Goal: Transaction & Acquisition: Purchase product/service

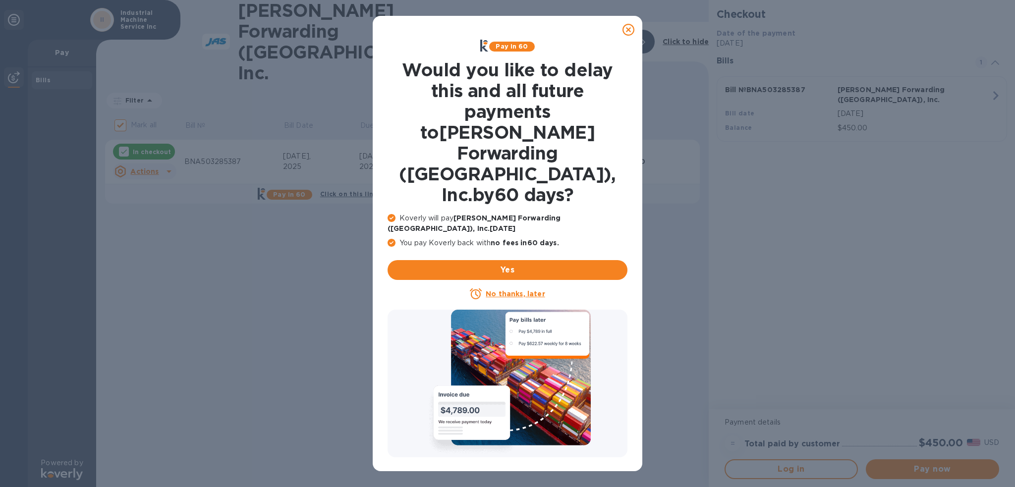
click at [625, 32] on icon at bounding box center [628, 30] width 12 height 12
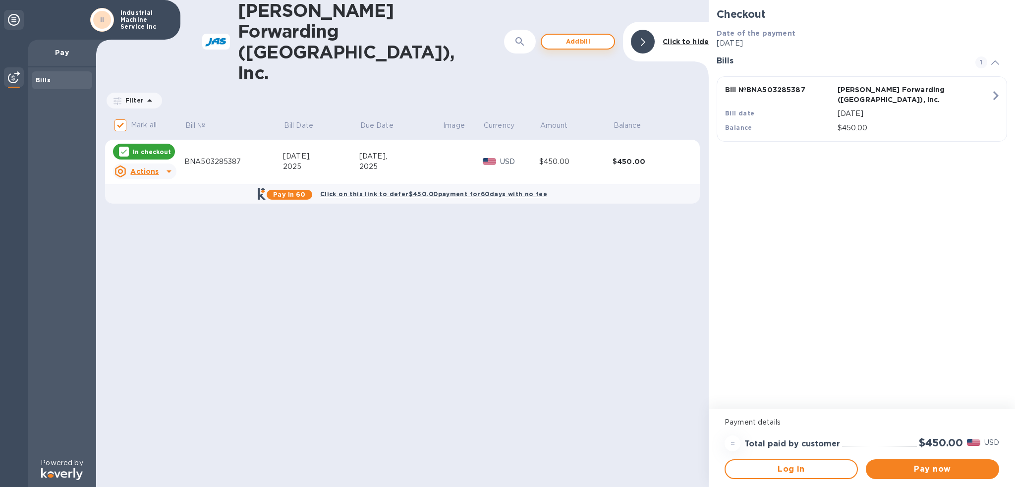
click at [598, 36] on span "Add bill" at bounding box center [578, 42] width 56 height 12
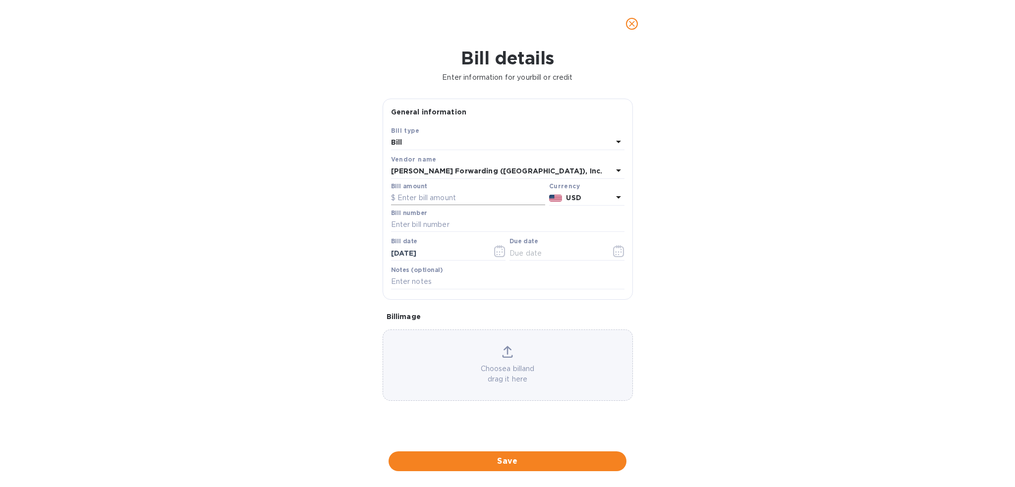
click at [438, 202] on input "text" at bounding box center [468, 198] width 154 height 15
type input "7,330.00"
type input "b"
type input "BNA503286862"
click at [623, 252] on icon "button" at bounding box center [618, 251] width 11 height 12
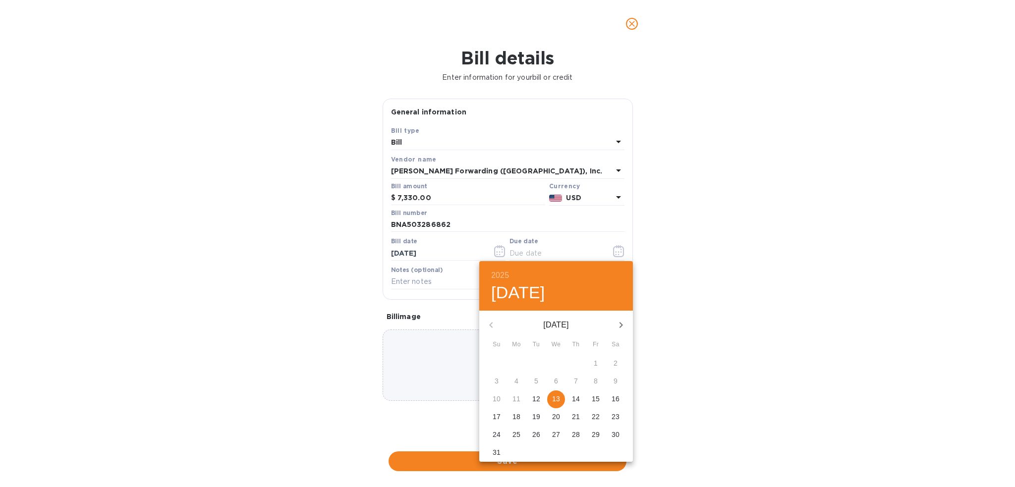
click at [561, 395] on span "13" at bounding box center [556, 399] width 18 height 10
type input "[DATE]"
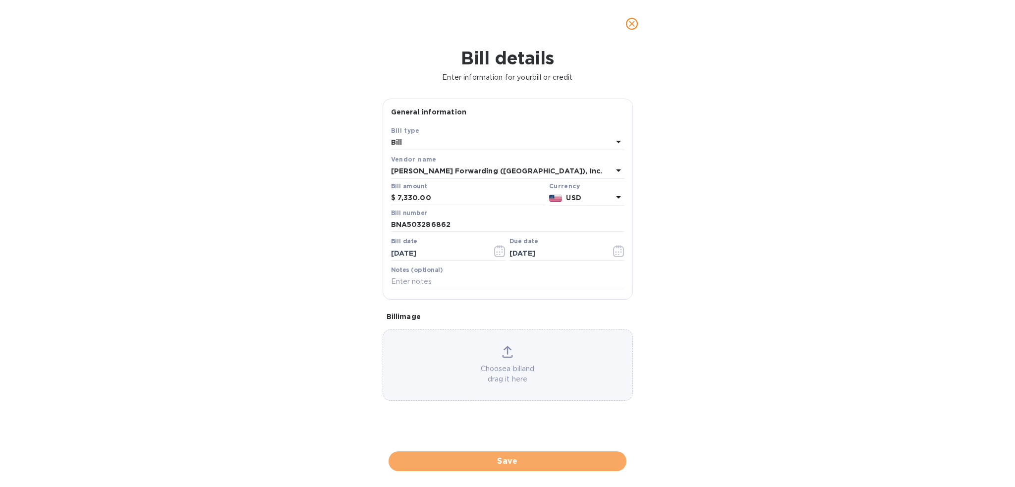
click at [544, 461] on span "Save" at bounding box center [507, 461] width 222 height 12
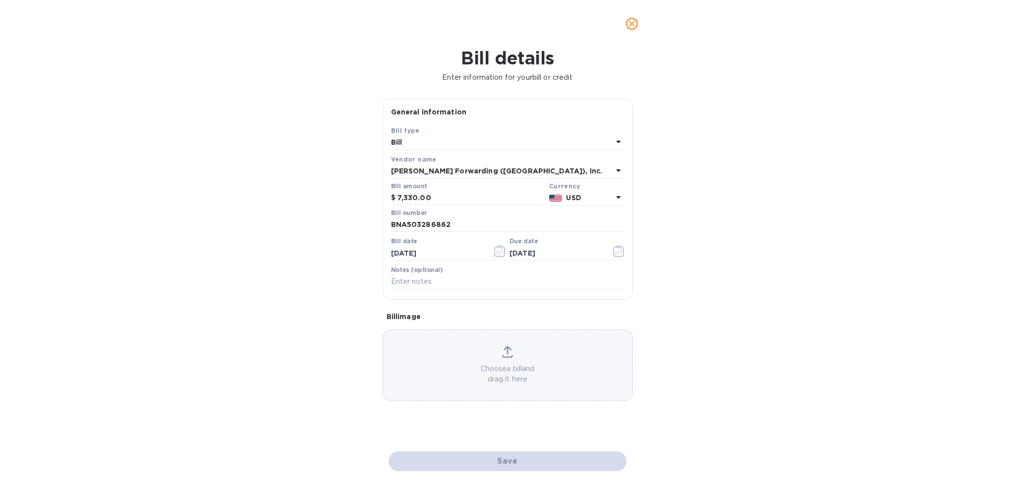
checkbox input "false"
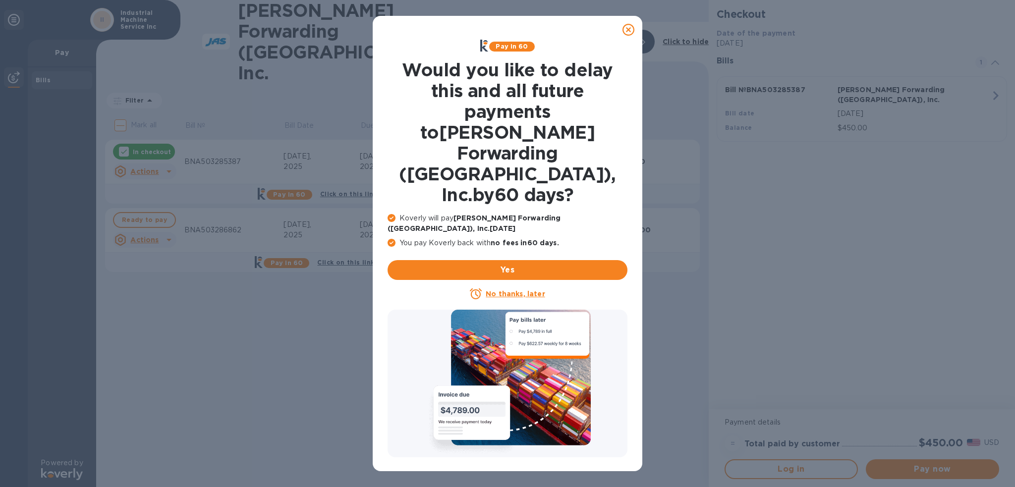
click at [632, 32] on icon at bounding box center [628, 30] width 12 height 12
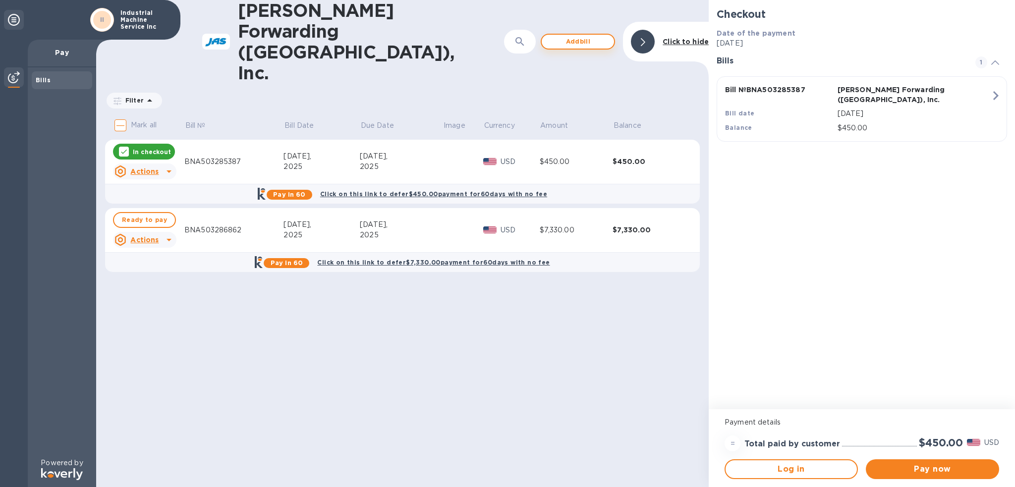
click at [580, 36] on span "Add bill" at bounding box center [578, 42] width 56 height 12
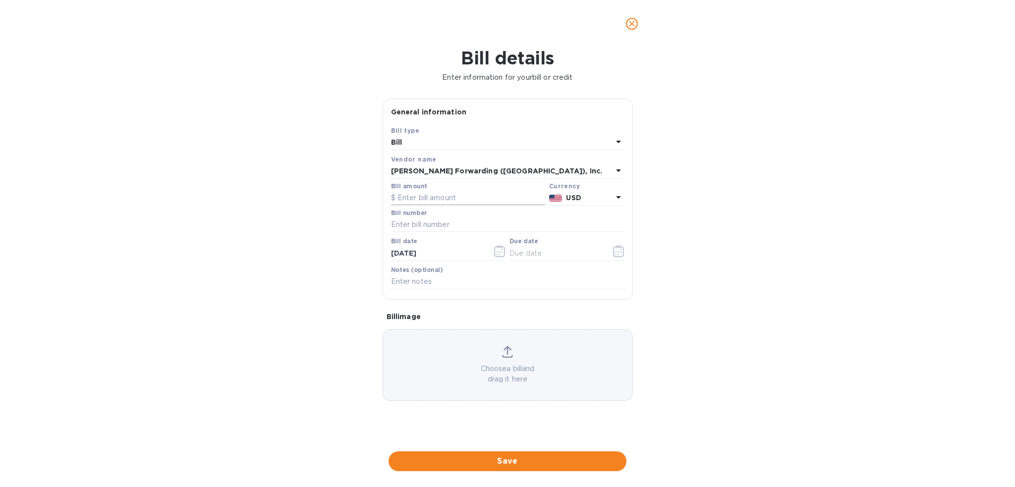
click at [426, 201] on input "text" at bounding box center [468, 198] width 154 height 15
click at [430, 197] on input "text" at bounding box center [468, 198] width 154 height 15
type input "315.00"
type input "BNA503293333"
click at [614, 254] on icon "button" at bounding box center [618, 251] width 11 height 12
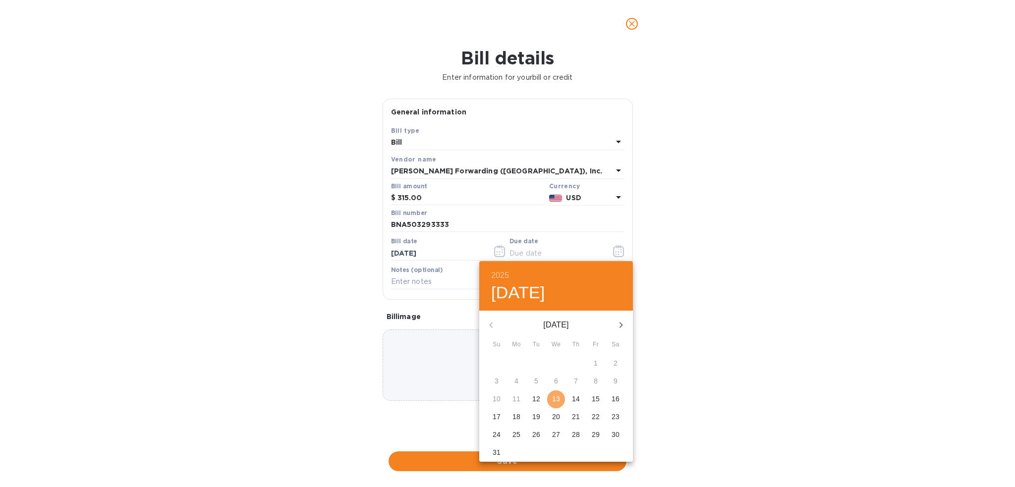
click at [559, 393] on button "13" at bounding box center [556, 399] width 18 height 18
type input "[DATE]"
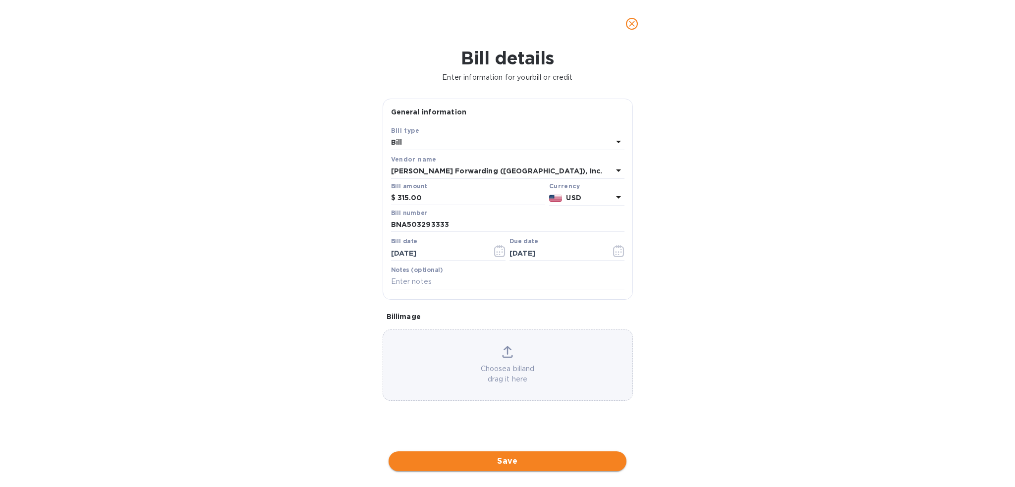
click at [537, 459] on span "Save" at bounding box center [507, 461] width 222 height 12
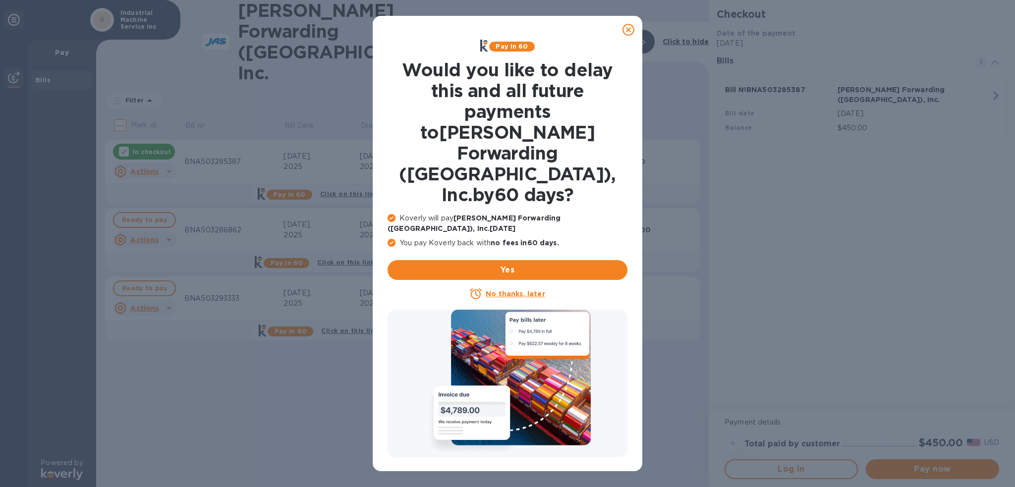
click at [525, 290] on u "No thanks, later" at bounding box center [515, 294] width 59 height 8
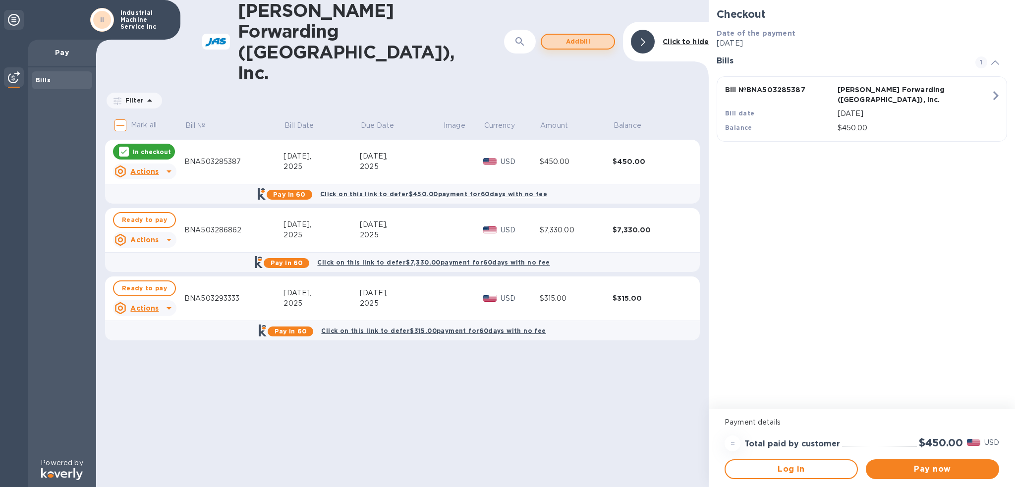
click at [562, 36] on span "Add bill" at bounding box center [578, 42] width 56 height 12
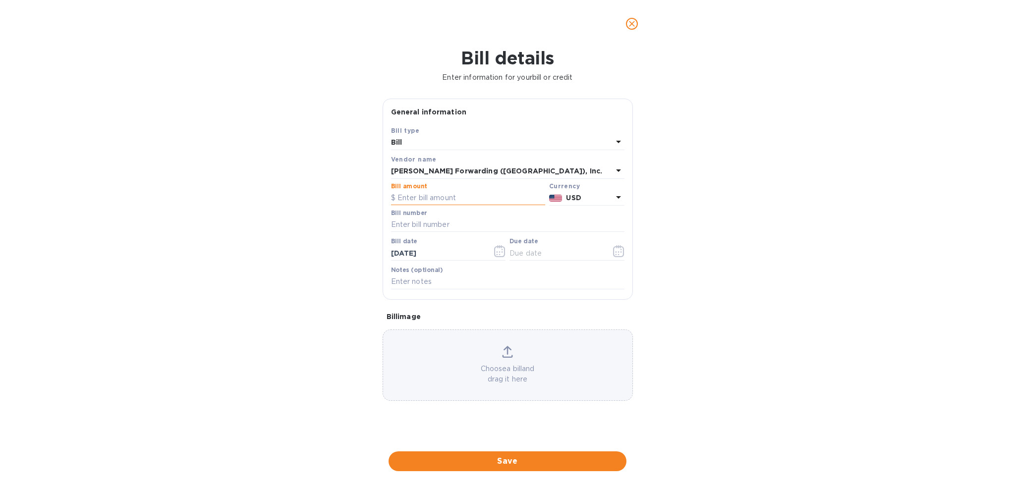
click at [431, 196] on input "text" at bounding box center [468, 198] width 154 height 15
type input "360.00"
type input "BNA503293330"
click at [615, 245] on icon "button" at bounding box center [618, 251] width 11 height 12
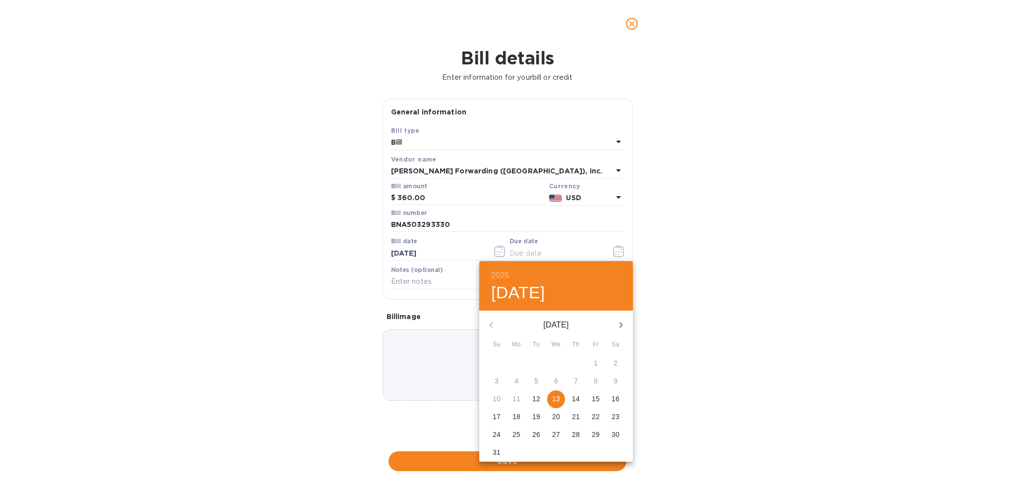
click at [562, 396] on span "13" at bounding box center [556, 399] width 18 height 10
type input "[DATE]"
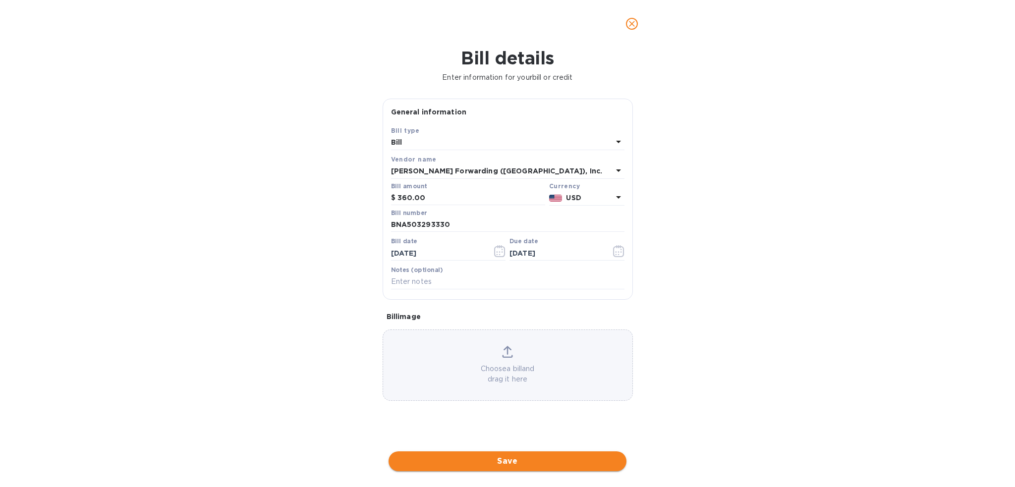
click at [495, 457] on span "Save" at bounding box center [507, 461] width 222 height 12
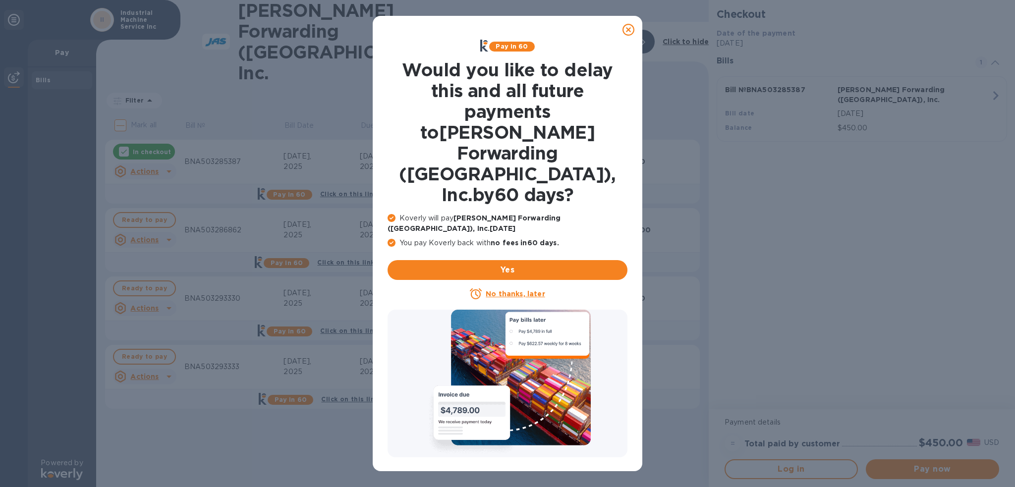
click at [628, 30] on icon at bounding box center [628, 30] width 12 height 12
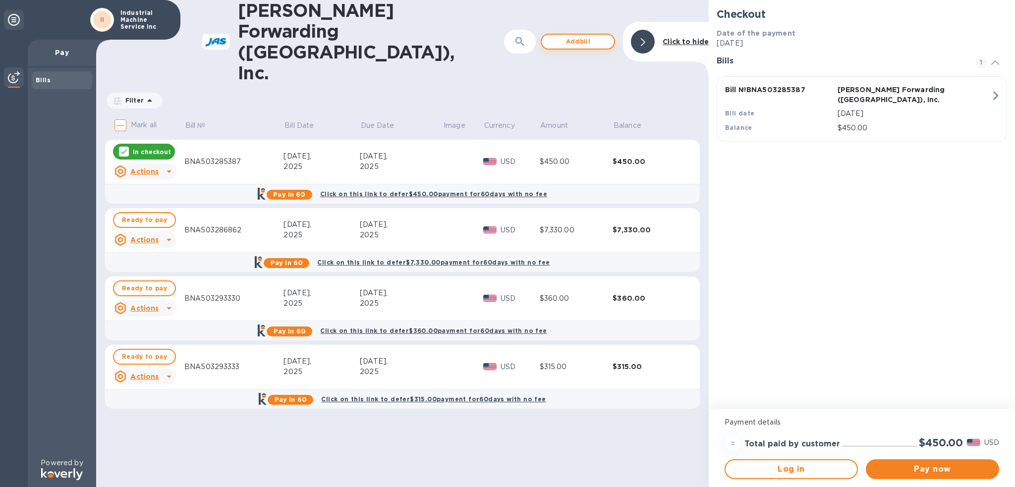
click at [573, 36] on span "Add bill" at bounding box center [578, 42] width 56 height 12
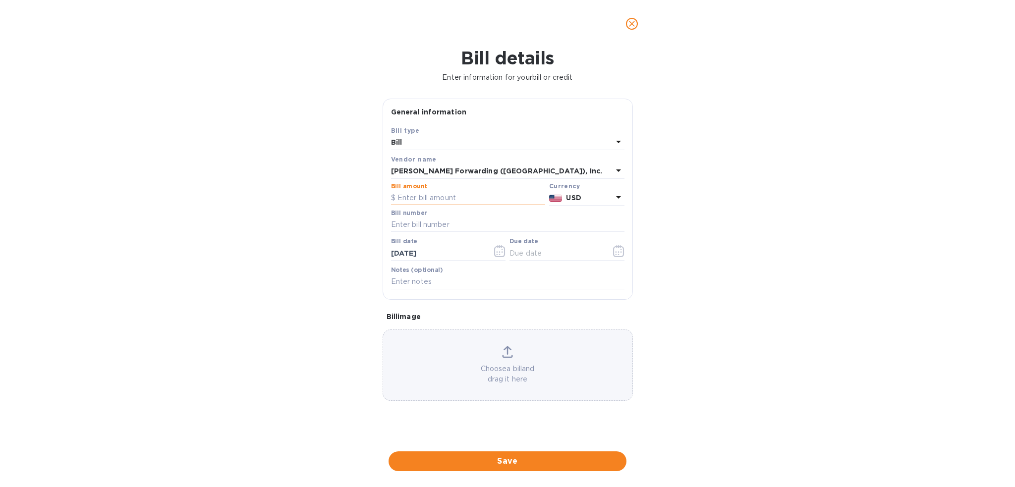
click at [419, 196] on input "text" at bounding box center [468, 198] width 154 height 15
type input "270.00"
type input "BNA503293331"
click at [622, 254] on icon "button" at bounding box center [618, 251] width 11 height 12
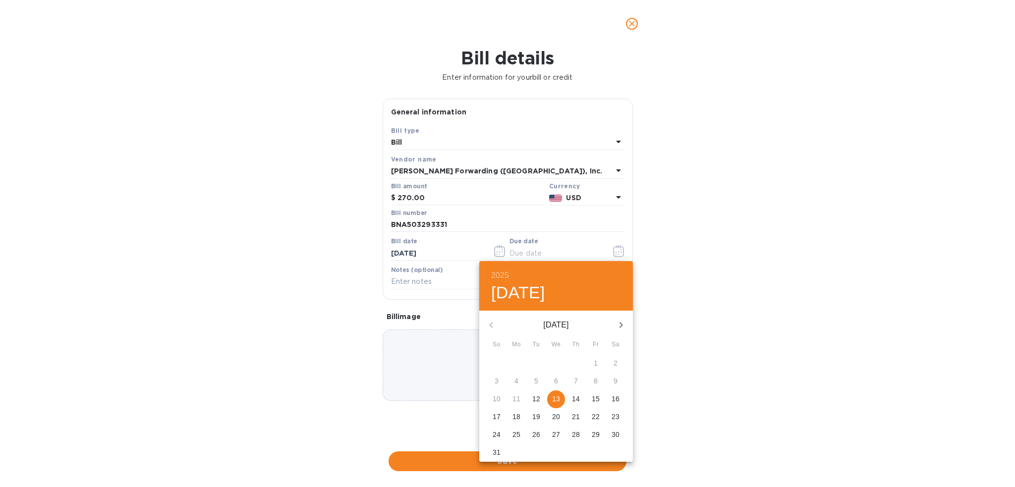
click at [552, 397] on p "13" at bounding box center [556, 399] width 8 height 10
type input "[DATE]"
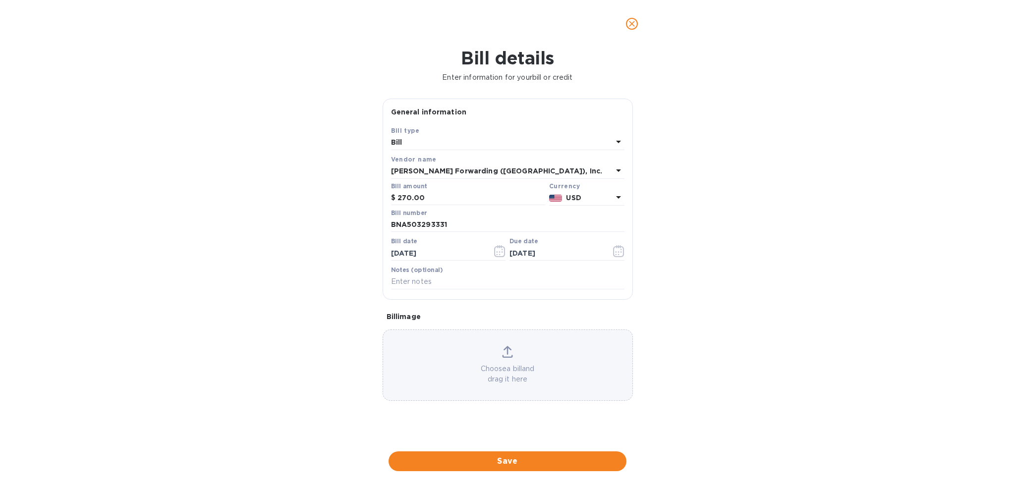
click at [535, 457] on span "Save" at bounding box center [507, 461] width 222 height 12
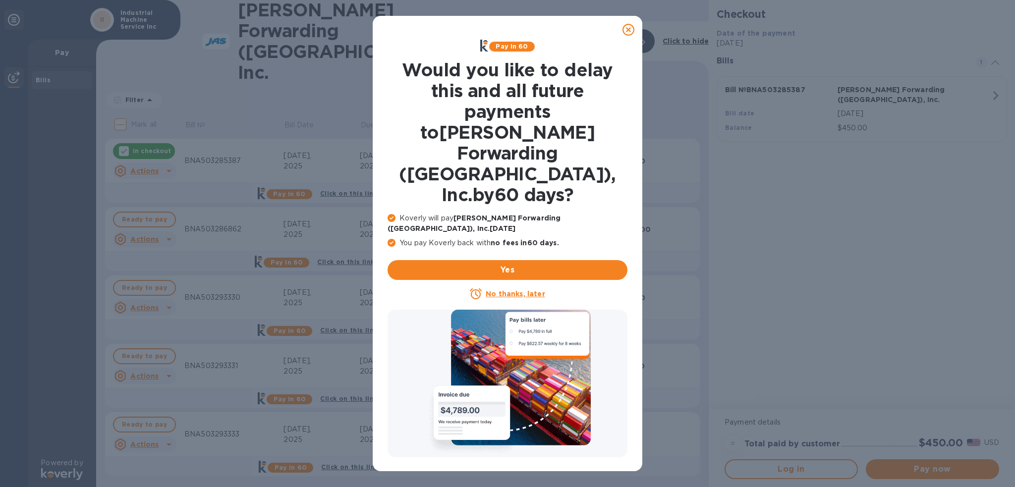
click at [622, 27] on icon at bounding box center [628, 30] width 12 height 12
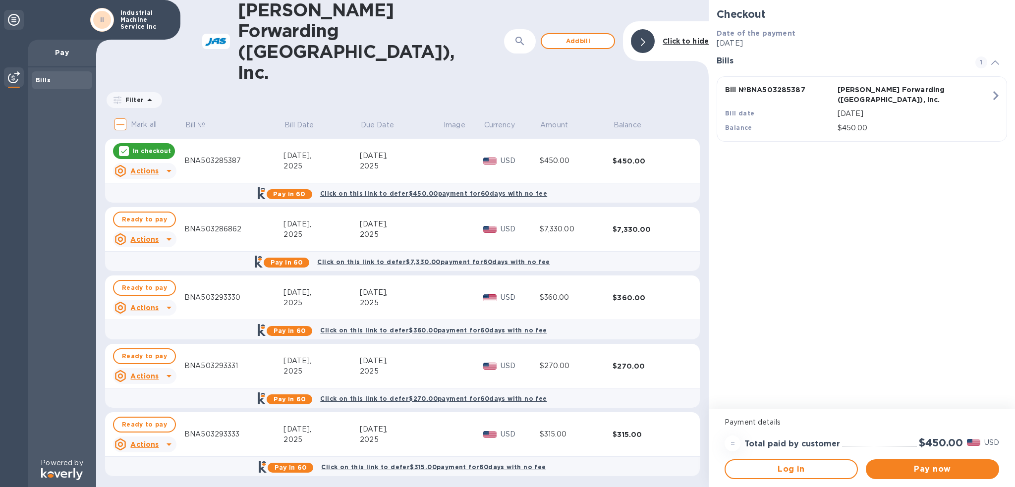
click at [1014, 168] on div "Checkout Date of the payment [DATE] Bills 1 Bill № BNA503285387 [PERSON_NAME] F…" at bounding box center [862, 204] width 306 height 409
click at [600, 35] on span "Add bill" at bounding box center [578, 41] width 56 height 12
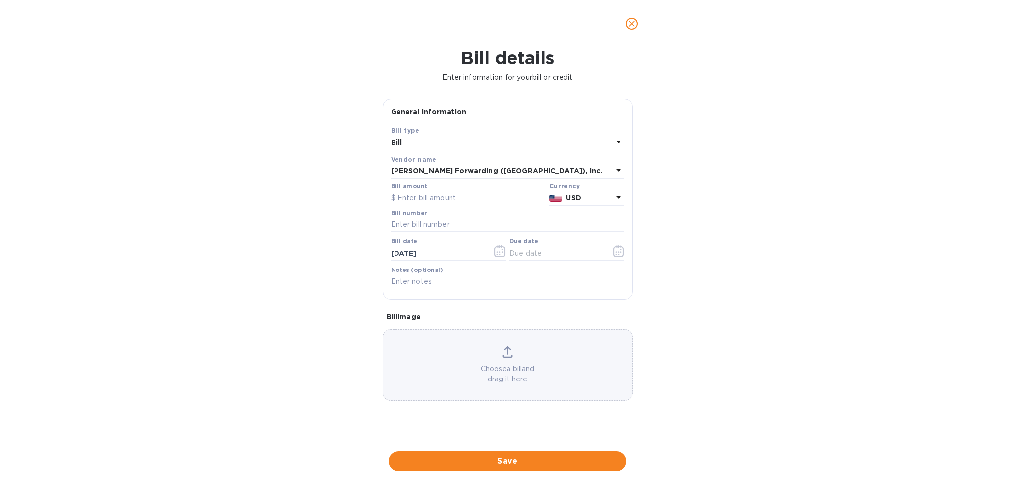
click at [413, 199] on input "text" at bounding box center [468, 198] width 154 height 15
type input "270.00"
type input "BNA503293337"
click at [611, 253] on button "button" at bounding box center [618, 251] width 23 height 24
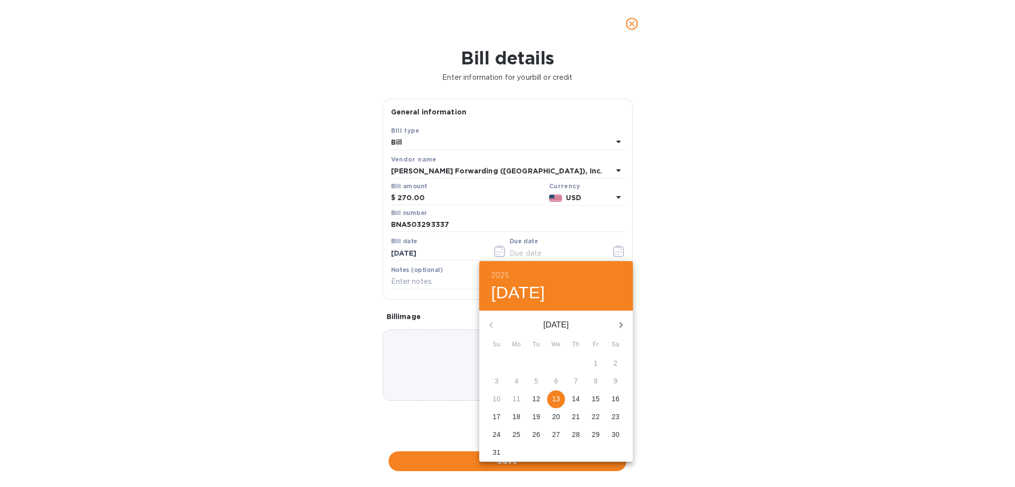
click at [556, 403] on p "13" at bounding box center [556, 399] width 8 height 10
type input "[DATE]"
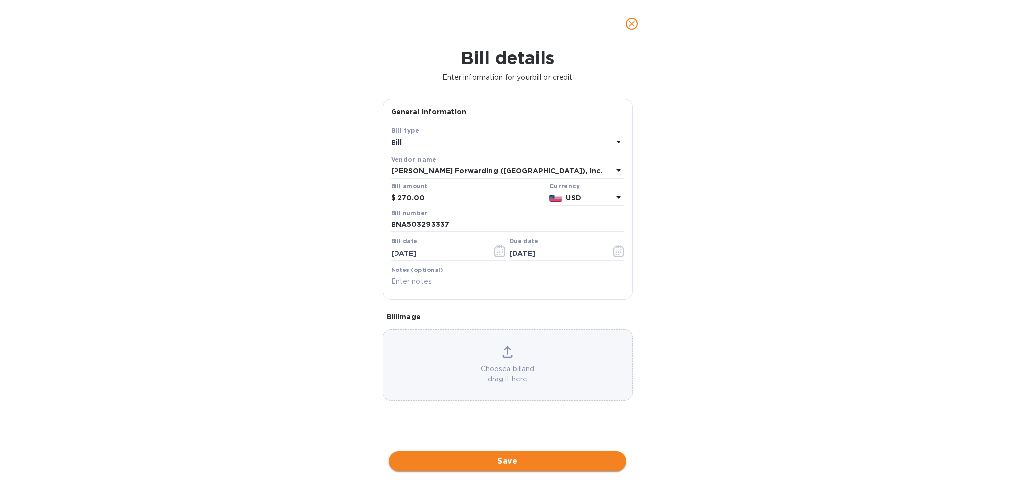
click at [548, 458] on span "Save" at bounding box center [507, 461] width 222 height 12
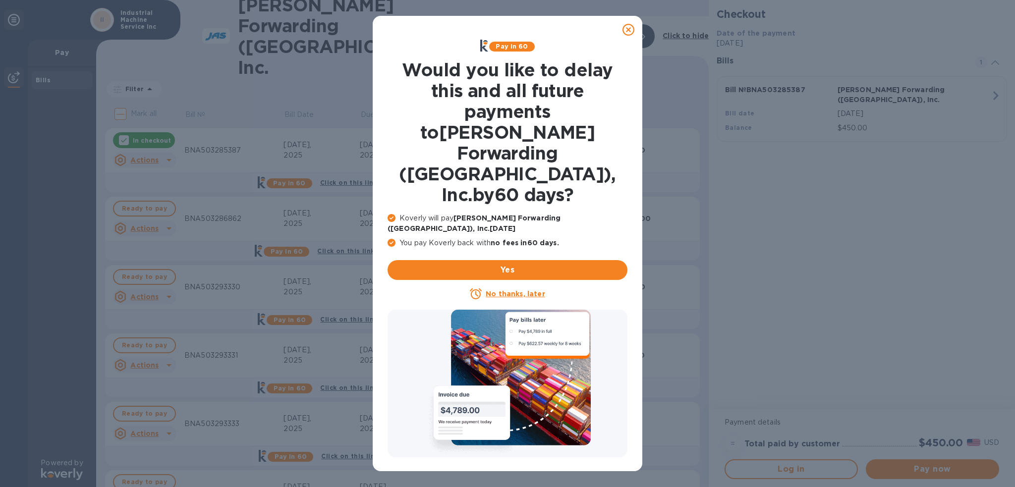
click at [626, 34] on icon at bounding box center [628, 30] width 12 height 12
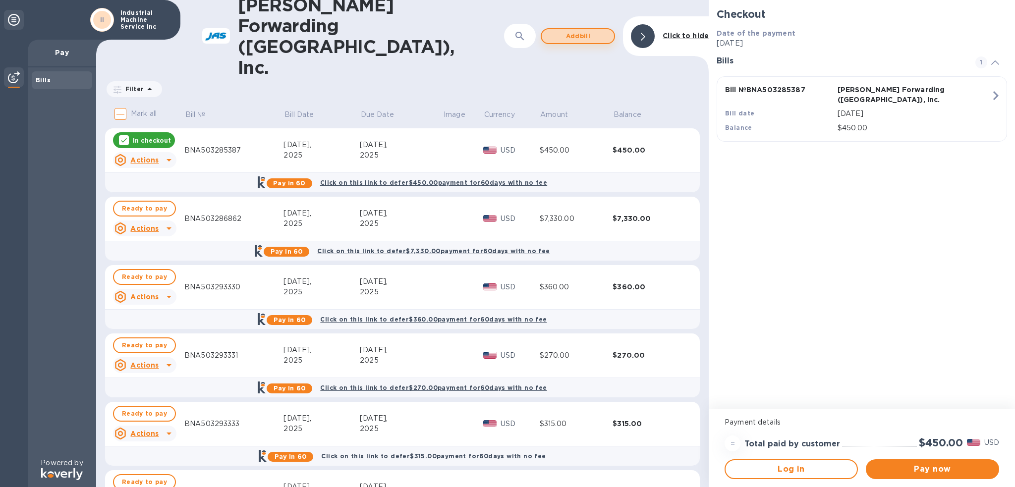
click at [594, 28] on button "Add bill" at bounding box center [578, 36] width 74 height 16
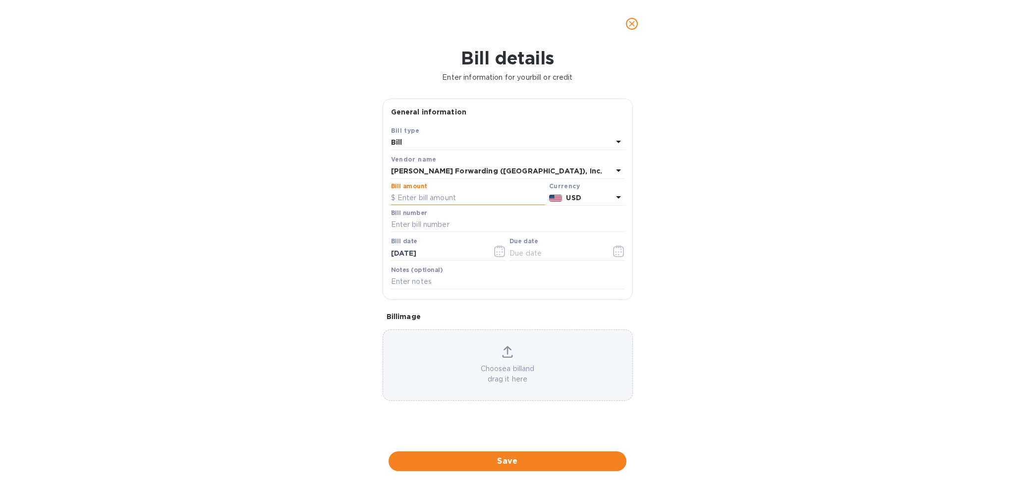
click at [410, 200] on input "text" at bounding box center [468, 198] width 154 height 15
type input "270.00"
type input "BNA503317314"
click at [620, 252] on icon "button" at bounding box center [620, 251] width 1 height 1
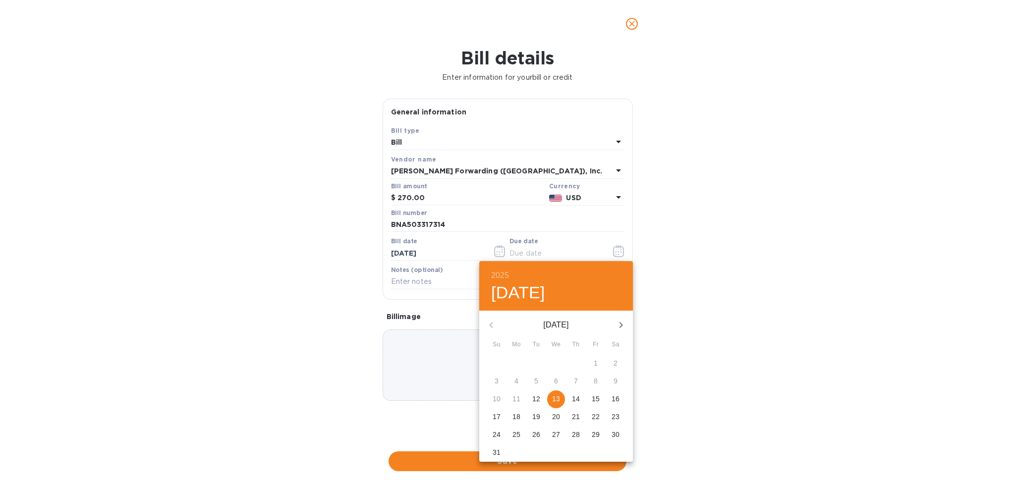
click at [555, 396] on p "13" at bounding box center [556, 399] width 8 height 10
type input "[DATE]"
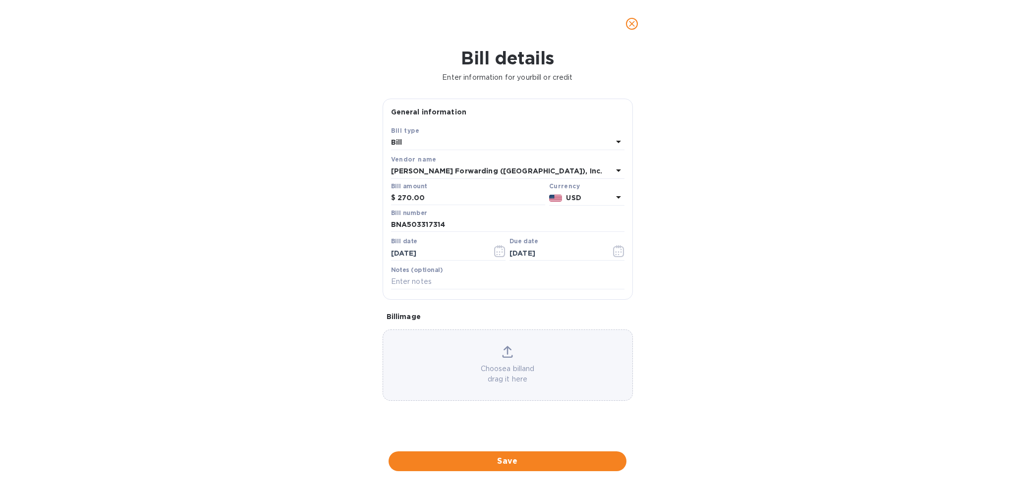
click at [549, 454] on button "Save" at bounding box center [507, 461] width 238 height 20
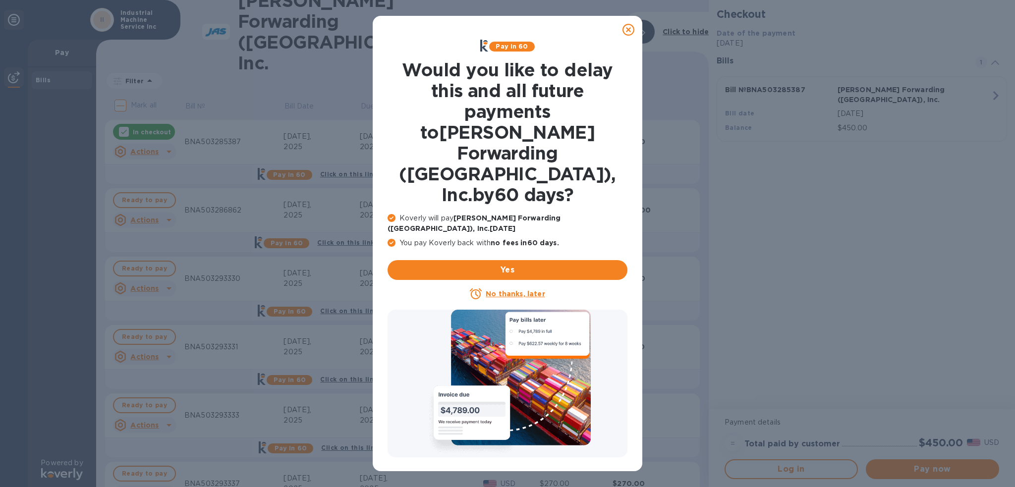
click at [631, 29] on icon at bounding box center [628, 30] width 12 height 12
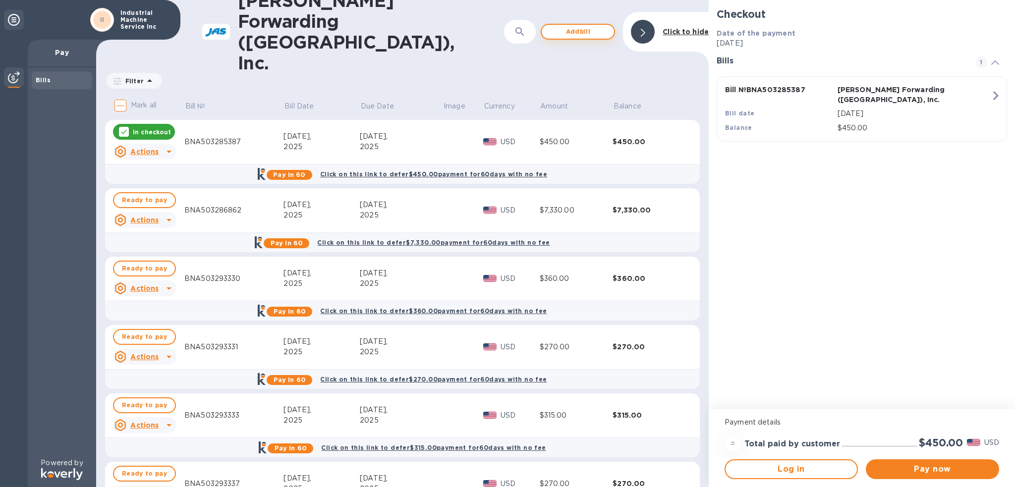
click at [590, 26] on span "Add bill" at bounding box center [578, 32] width 56 height 12
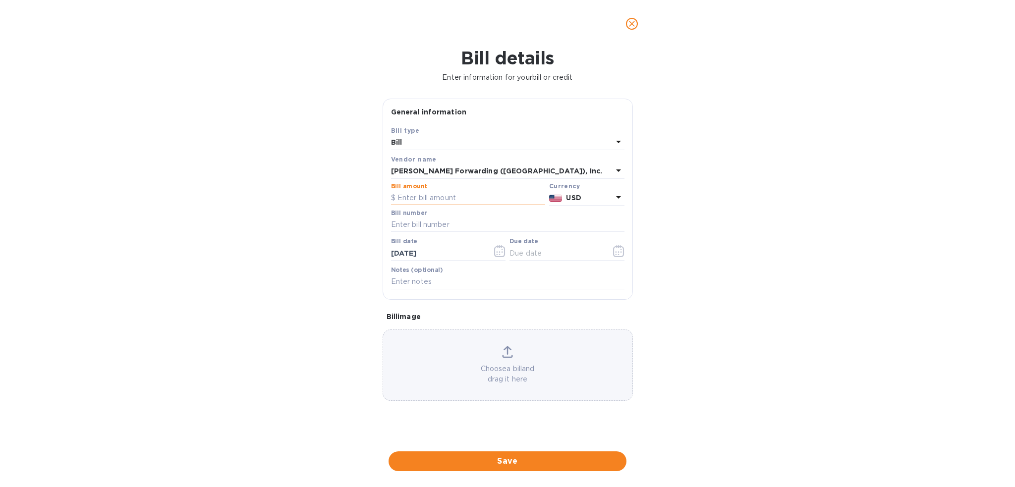
click at [438, 200] on input "text" at bounding box center [468, 198] width 154 height 15
type input "315.00"
type input "BNA503298896"
click at [626, 254] on button "button" at bounding box center [618, 251] width 23 height 24
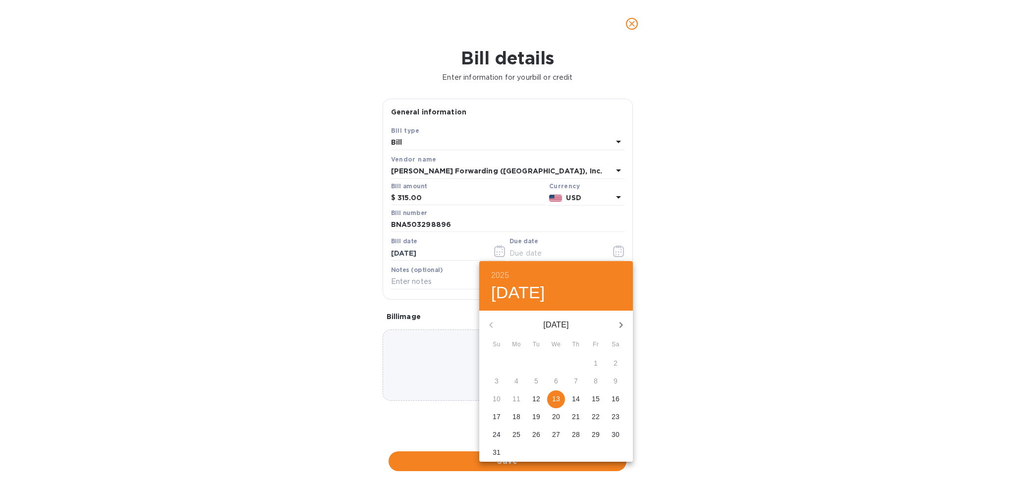
click at [551, 398] on span "13" at bounding box center [556, 399] width 18 height 10
type input "[DATE]"
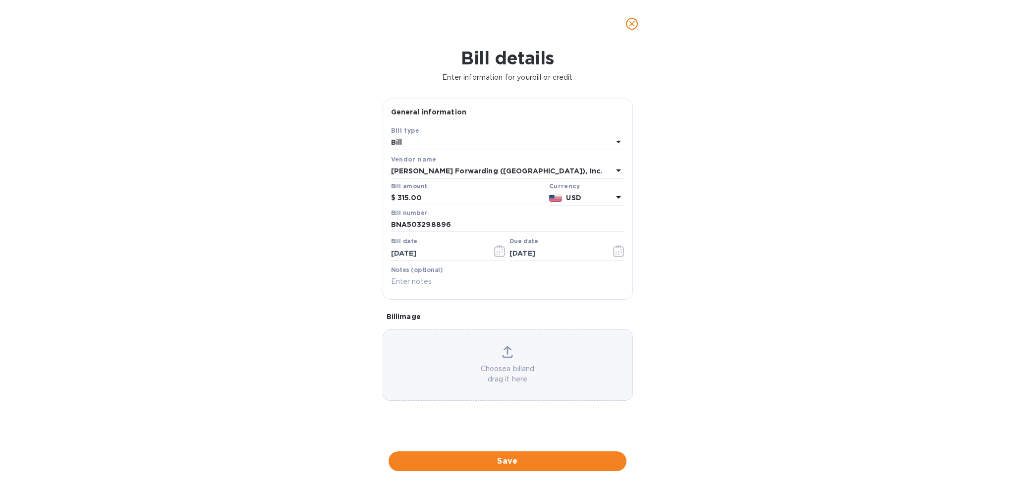
click at [499, 457] on span "Save" at bounding box center [507, 461] width 222 height 12
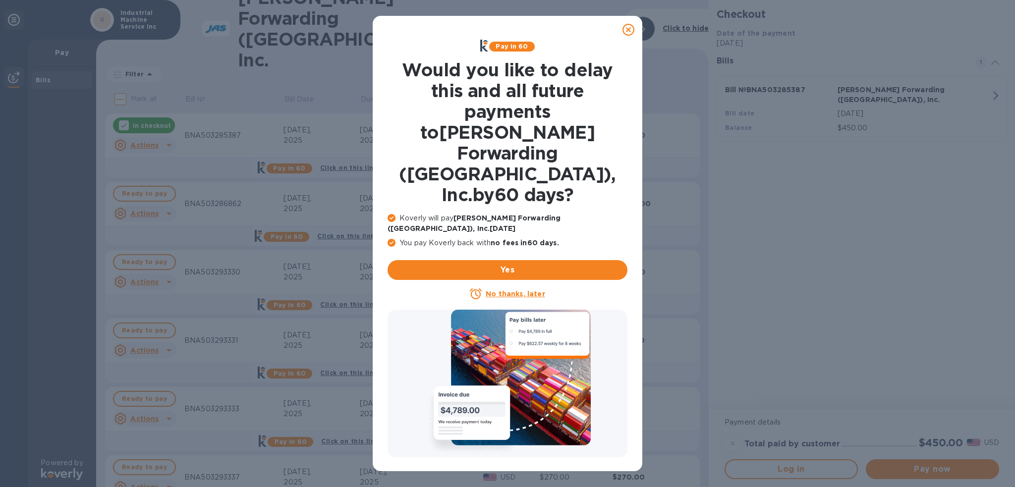
click at [626, 29] on icon at bounding box center [628, 30] width 12 height 12
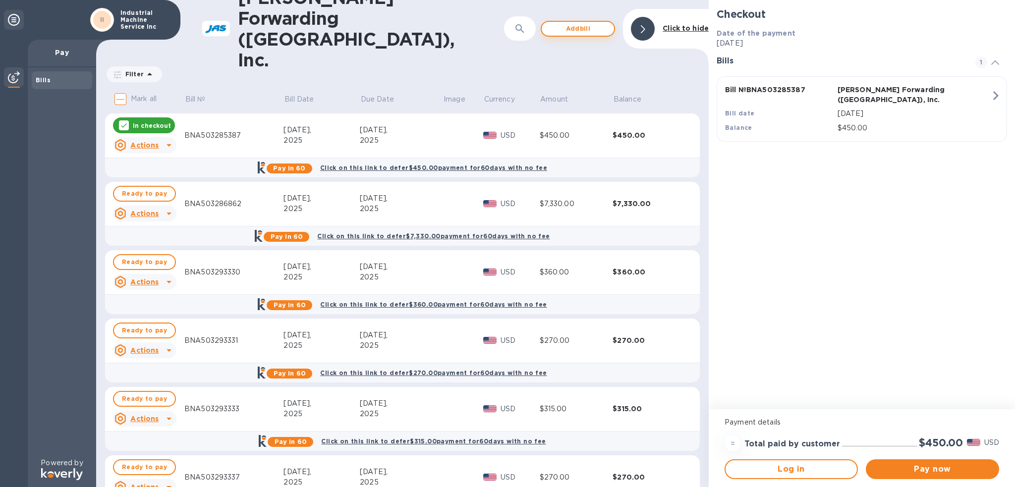
click at [592, 23] on span "Add bill" at bounding box center [578, 29] width 56 height 12
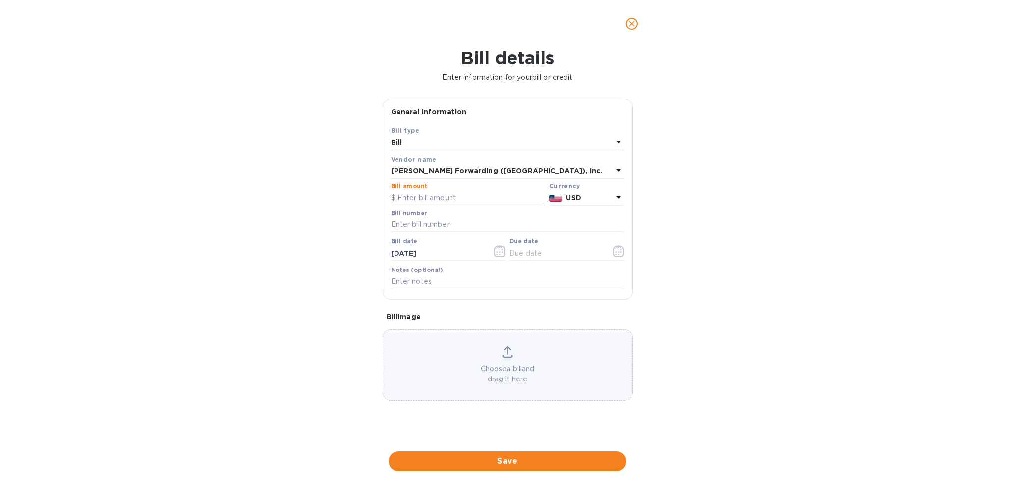
click at [424, 202] on input "text" at bounding box center [468, 198] width 154 height 15
type input "270.00"
type input "BNA503301389"
click at [614, 254] on icon "button" at bounding box center [618, 251] width 11 height 12
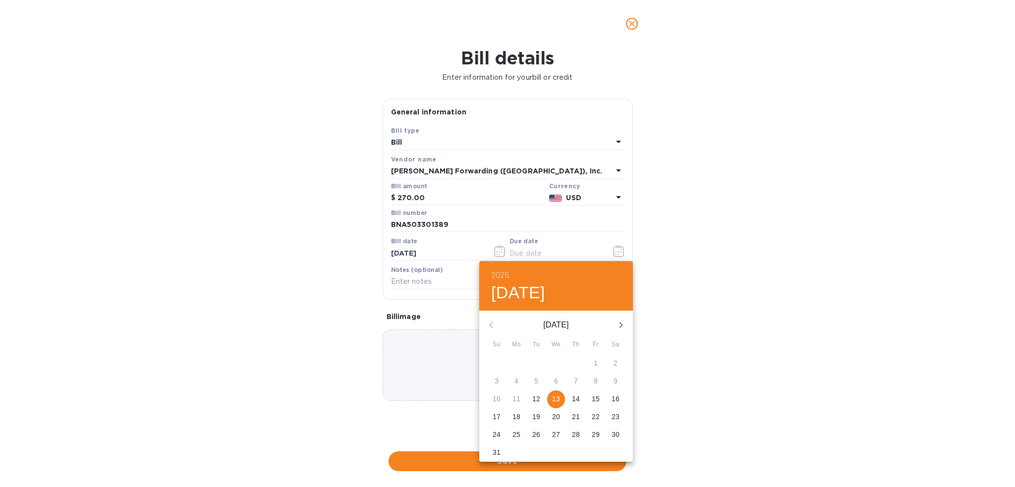
click at [559, 400] on p "13" at bounding box center [556, 399] width 8 height 10
type input "[DATE]"
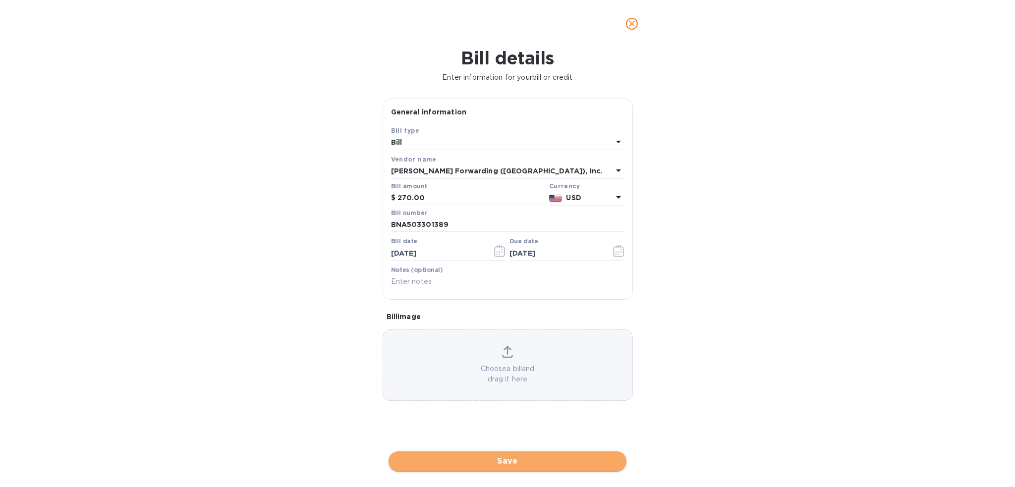
click at [547, 456] on span "Save" at bounding box center [507, 461] width 222 height 12
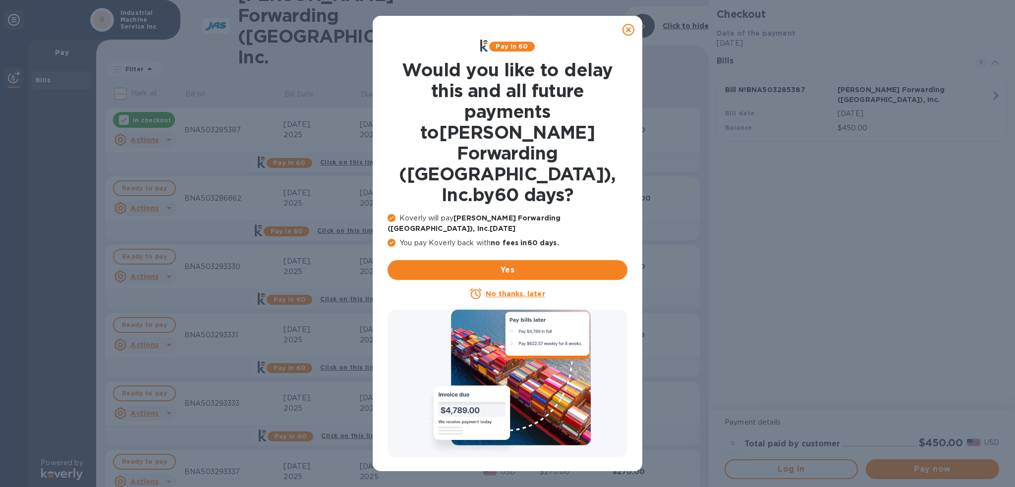
drag, startPoint x: 631, startPoint y: 26, endPoint x: 550, endPoint y: 35, distance: 81.3
click at [631, 26] on icon at bounding box center [628, 30] width 12 height 12
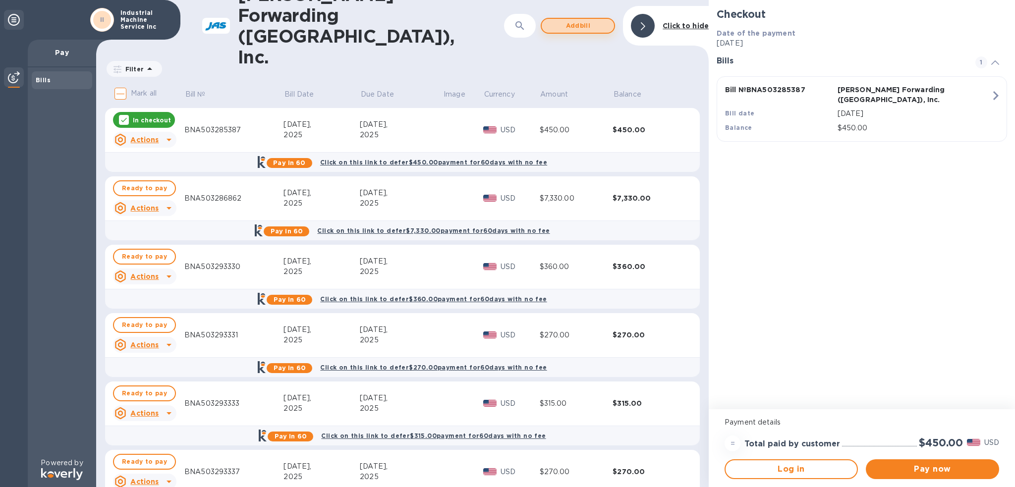
click at [595, 20] on span "Add bill" at bounding box center [578, 26] width 56 height 12
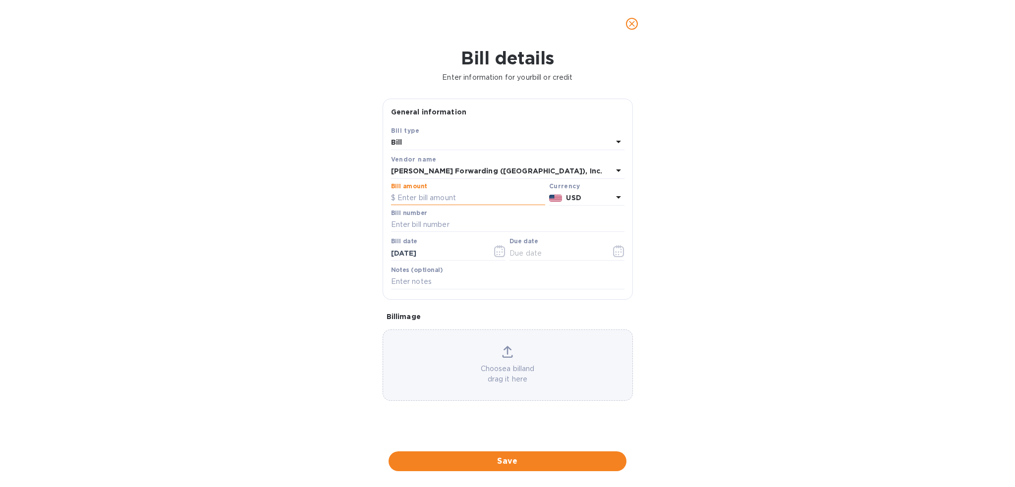
click at [440, 198] on input "text" at bounding box center [468, 198] width 154 height 15
type input "225.00"
type input "BNA503301366"
click at [622, 253] on icon "button" at bounding box center [618, 251] width 11 height 12
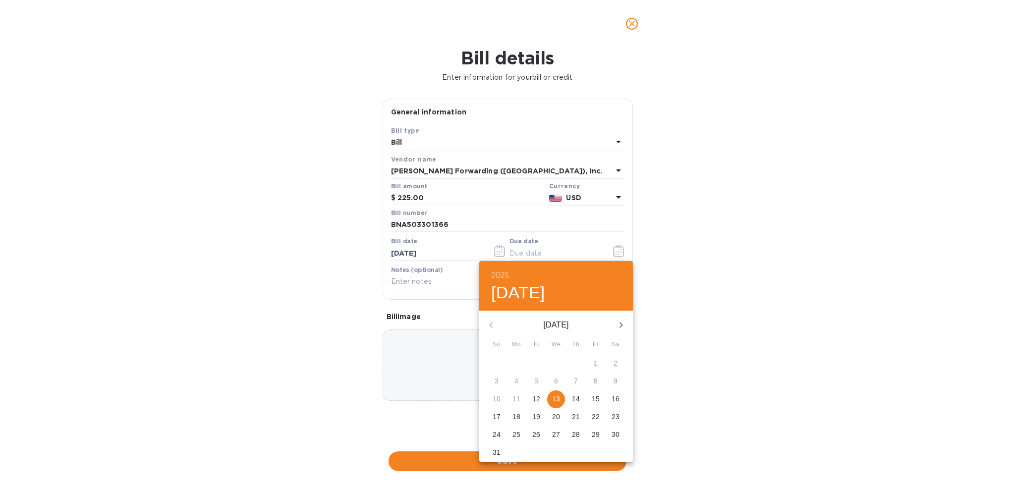
click at [551, 397] on span "13" at bounding box center [556, 399] width 18 height 10
type input "[DATE]"
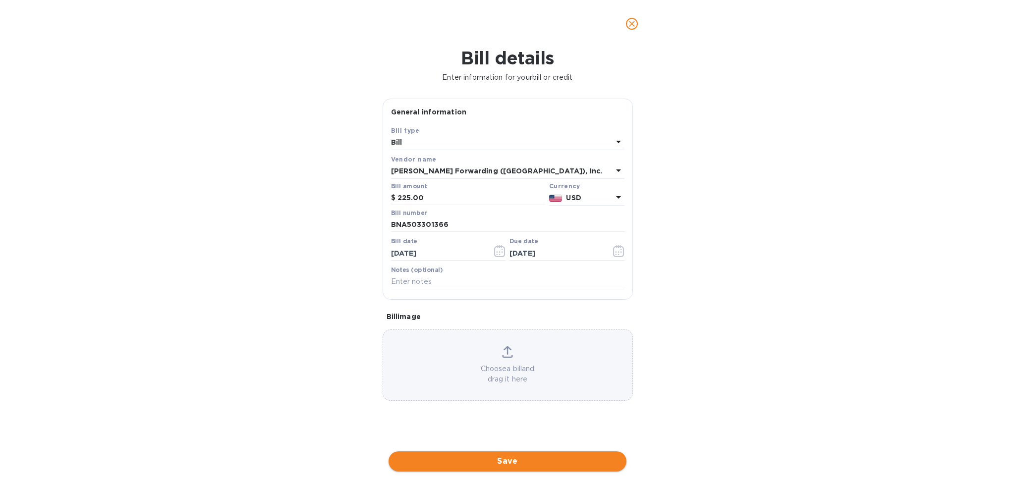
click at [561, 465] on span "Save" at bounding box center [507, 461] width 222 height 12
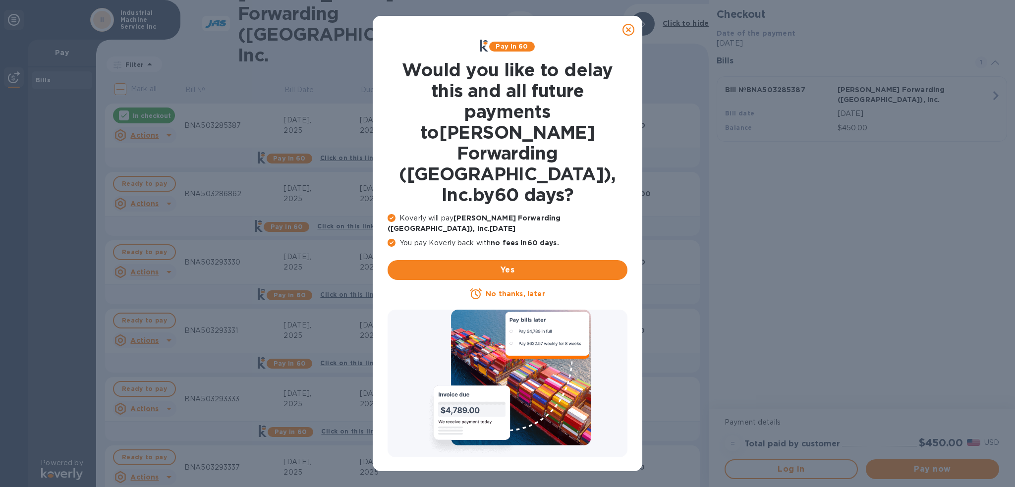
drag, startPoint x: 632, startPoint y: 31, endPoint x: 596, endPoint y: 39, distance: 37.5
click at [632, 31] on icon at bounding box center [628, 30] width 12 height 12
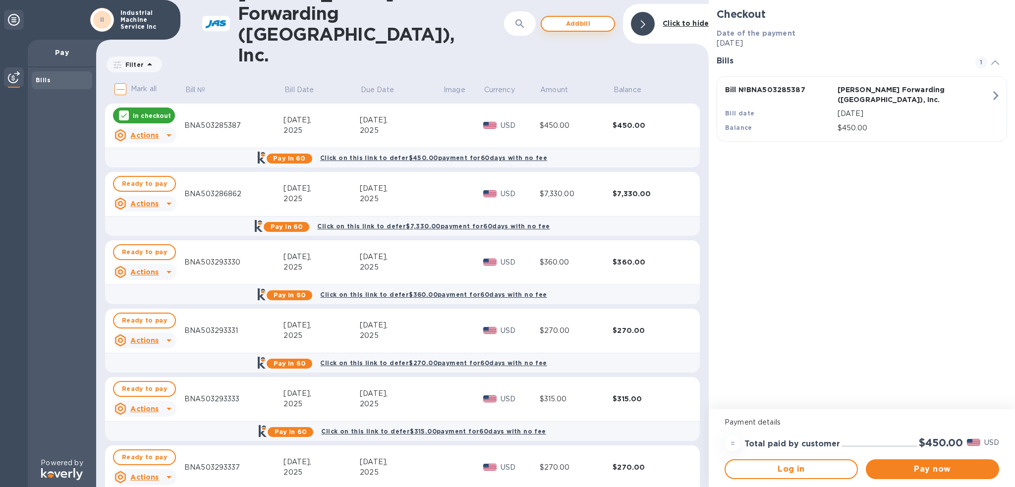
click at [556, 24] on span "Add bill" at bounding box center [578, 24] width 56 height 12
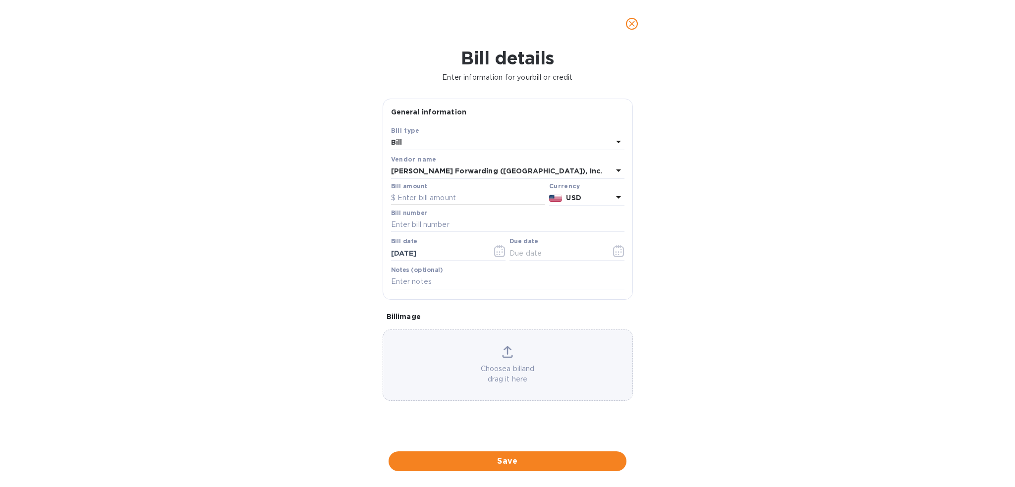
click at [486, 196] on input "text" at bounding box center [468, 198] width 154 height 15
type input "585.00"
type input "BNA503301374"
click at [614, 253] on icon "button" at bounding box center [618, 251] width 11 height 12
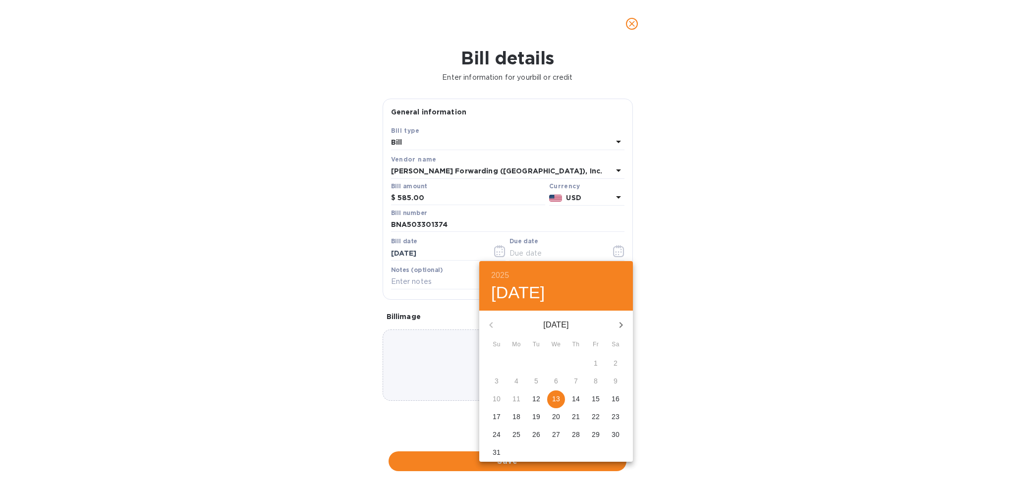
click at [557, 394] on p "13" at bounding box center [556, 399] width 8 height 10
type input "[DATE]"
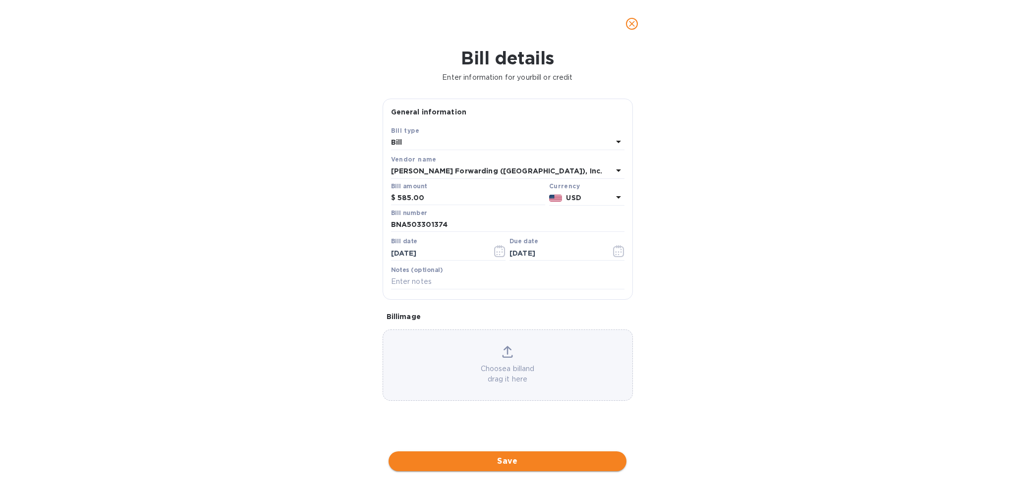
click at [539, 458] on span "Save" at bounding box center [507, 461] width 222 height 12
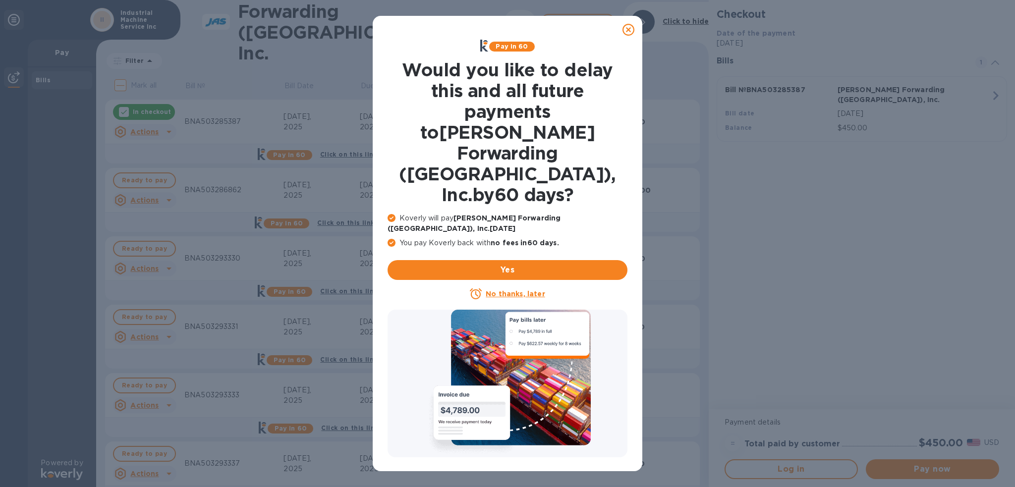
click at [631, 33] on icon at bounding box center [628, 30] width 12 height 12
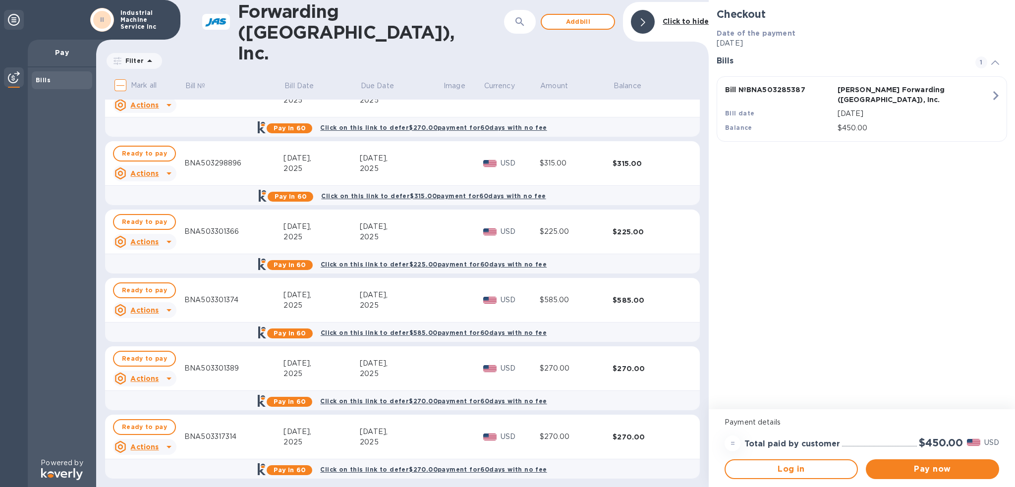
scroll to position [370, 0]
click at [572, 23] on span "Add bill" at bounding box center [578, 22] width 56 height 12
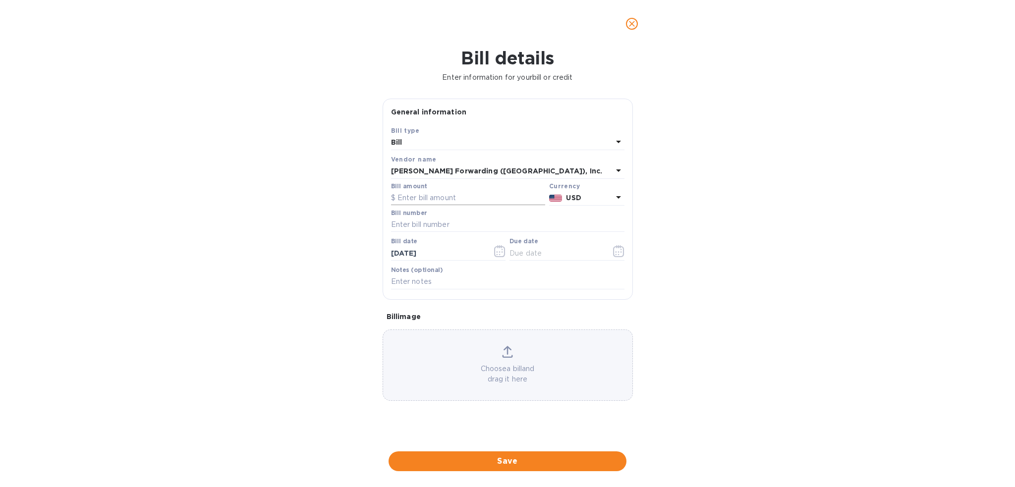
click at [426, 203] on input "text" at bounding box center [468, 198] width 154 height 15
type input "225.00"
type input "BNA503301439"
click at [617, 251] on icon "button" at bounding box center [618, 251] width 11 height 12
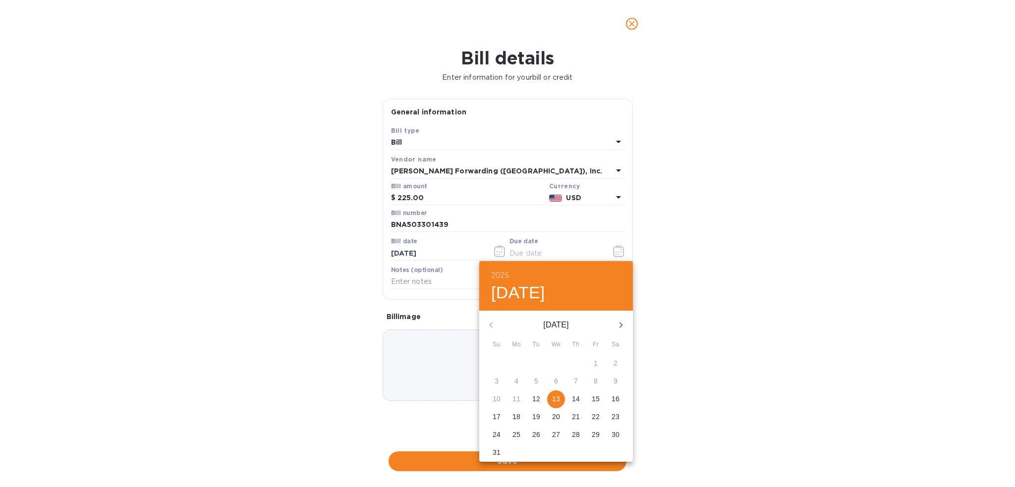
click at [559, 400] on p "13" at bounding box center [556, 399] width 8 height 10
type input "[DATE]"
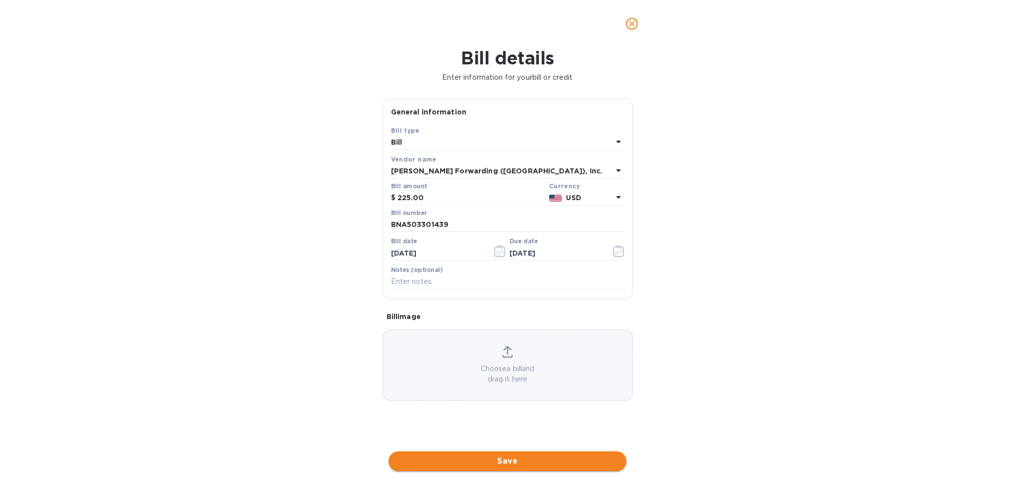
click at [553, 464] on span "Save" at bounding box center [507, 461] width 222 height 12
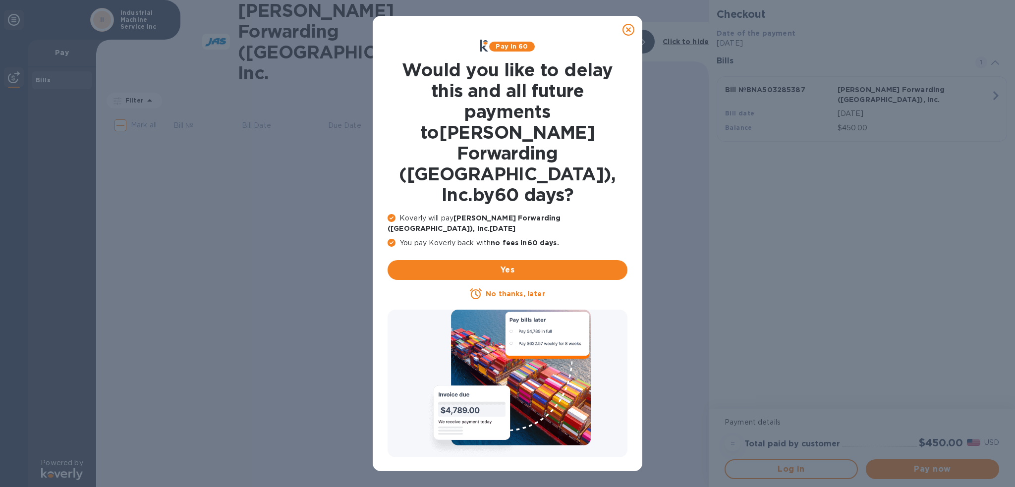
scroll to position [0, 0]
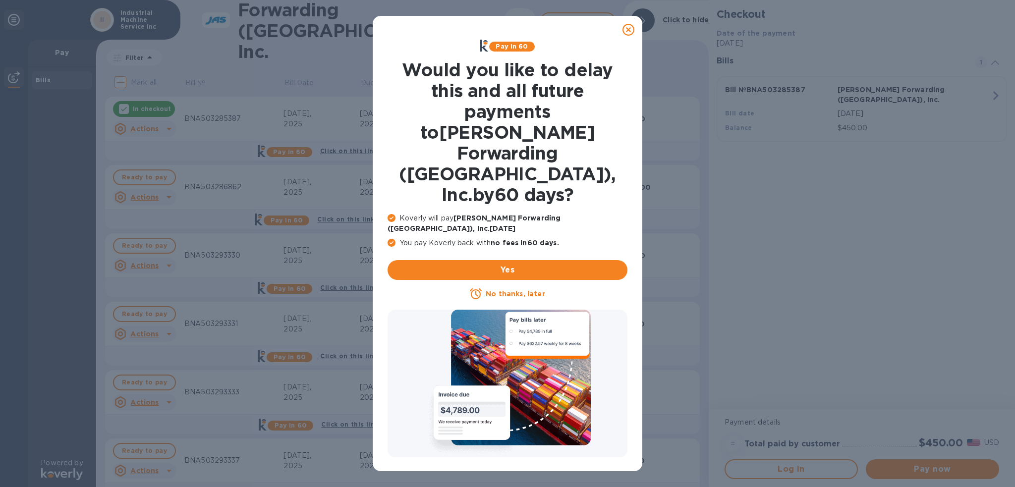
drag, startPoint x: 629, startPoint y: 33, endPoint x: 425, endPoint y: 47, distance: 205.1
click at [629, 33] on icon at bounding box center [628, 30] width 12 height 12
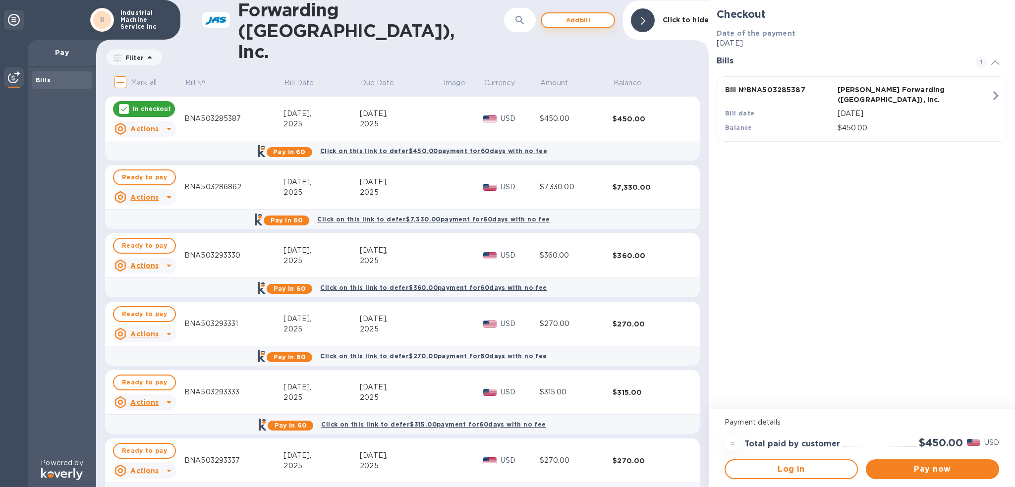
click at [574, 15] on span "Add bill" at bounding box center [578, 20] width 56 height 12
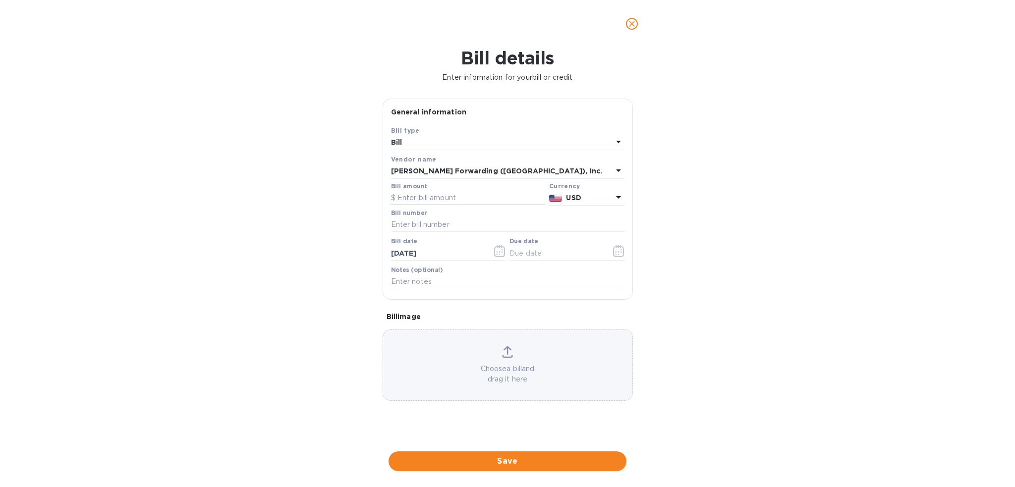
click at [423, 196] on input "text" at bounding box center [468, 198] width 154 height 15
type input "7,330.00"
type input "BNA503303544"
click at [619, 251] on icon "button" at bounding box center [618, 251] width 11 height 12
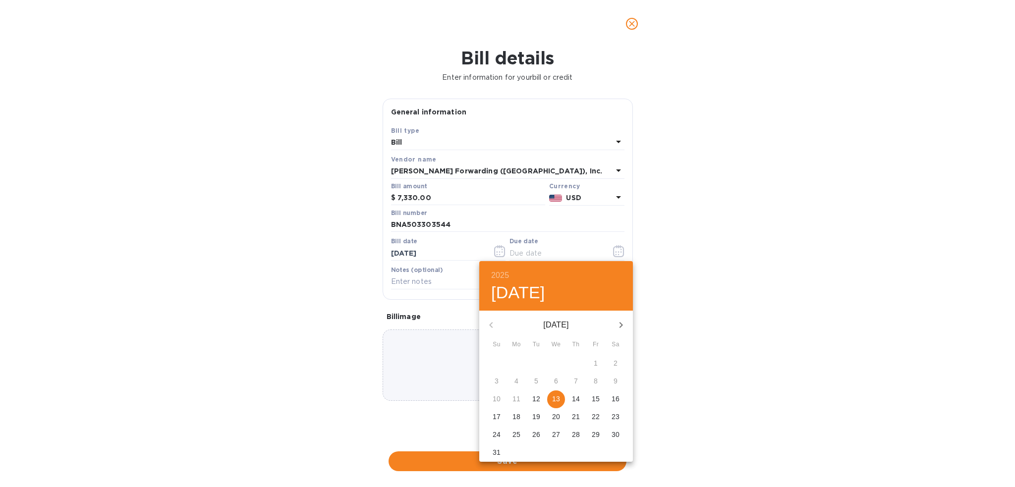
click at [545, 400] on div "12" at bounding box center [536, 399] width 20 height 18
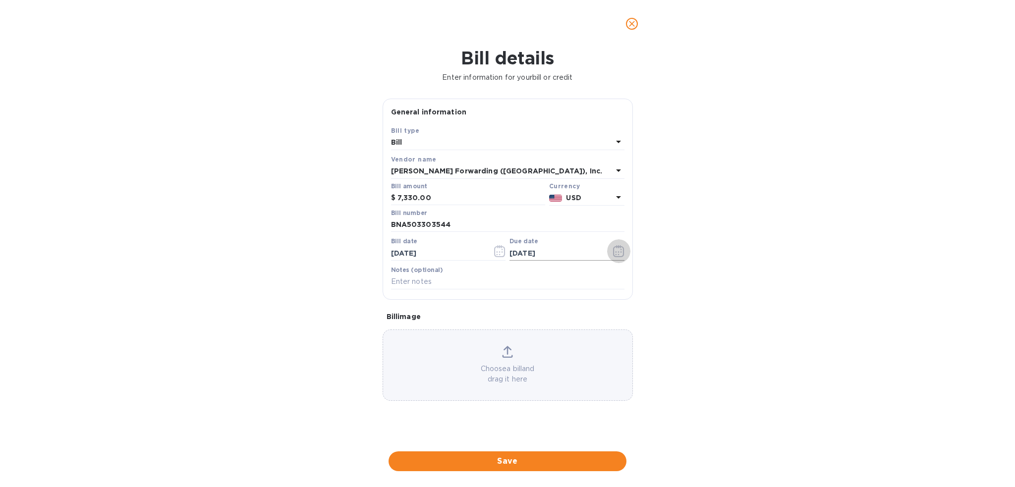
click at [619, 252] on icon "button" at bounding box center [618, 251] width 11 height 12
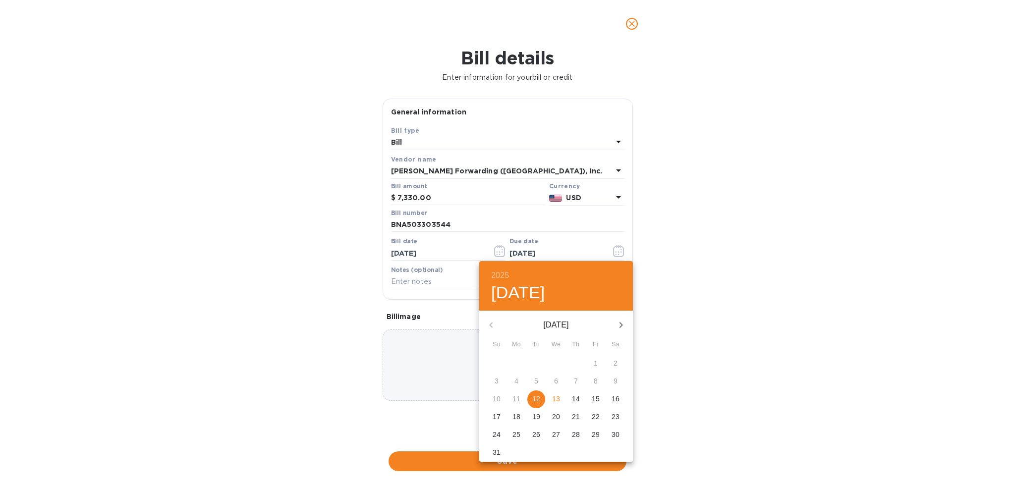
click at [558, 402] on p "13" at bounding box center [556, 399] width 8 height 10
type input "[DATE]"
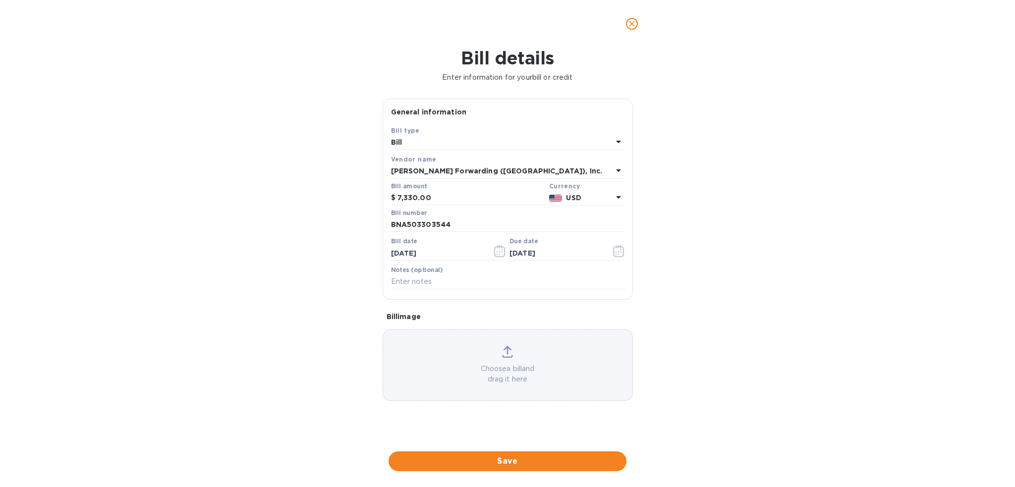
click at [545, 460] on span "Save" at bounding box center [507, 461] width 222 height 12
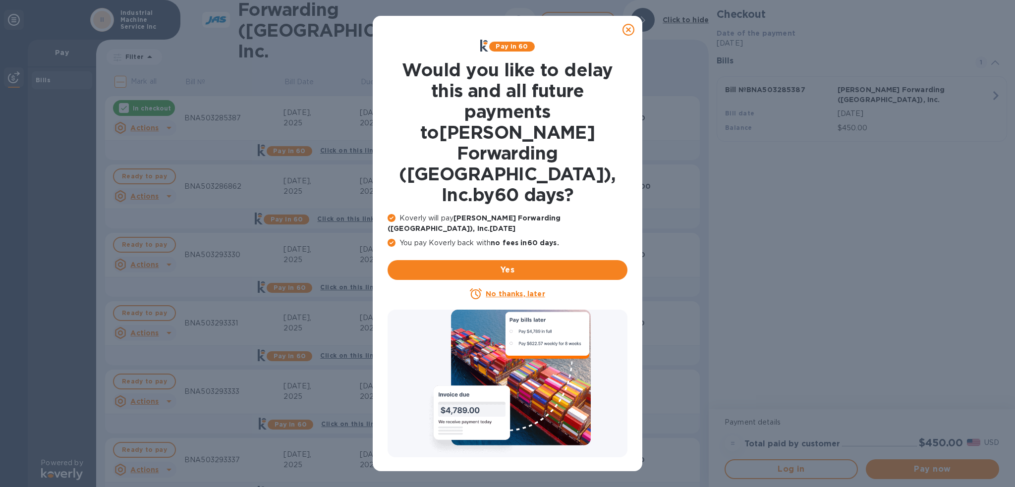
click at [631, 29] on icon at bounding box center [628, 30] width 12 height 12
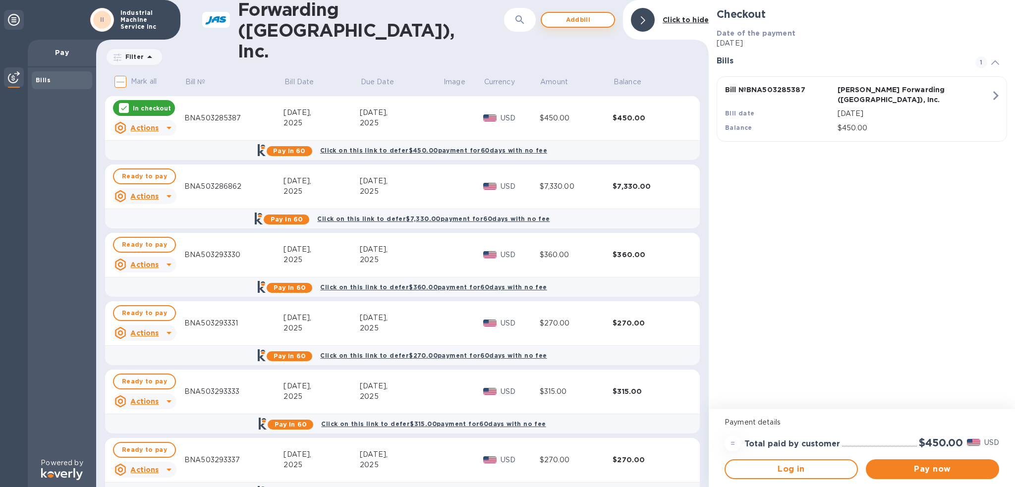
click at [580, 22] on span "Add bill" at bounding box center [578, 20] width 56 height 12
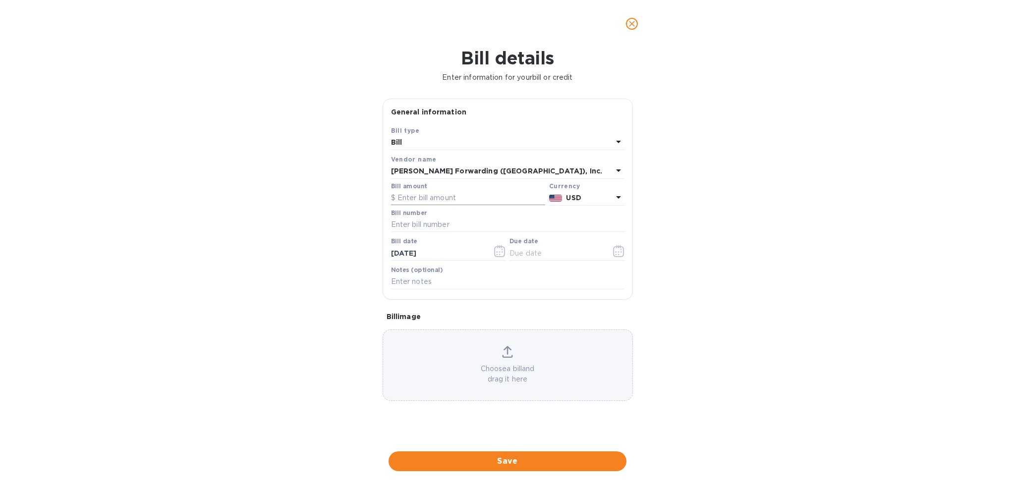
click at [458, 202] on input "text" at bounding box center [468, 198] width 154 height 15
type input "10,056.00"
type input "BNA503303555"
click at [619, 251] on icon "button" at bounding box center [618, 251] width 11 height 12
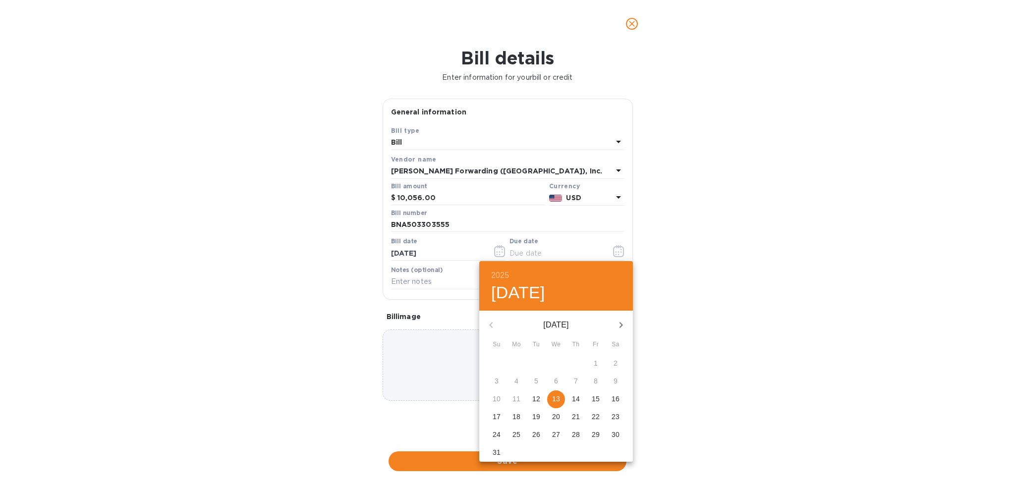
click at [553, 401] on p "13" at bounding box center [556, 399] width 8 height 10
type input "[DATE]"
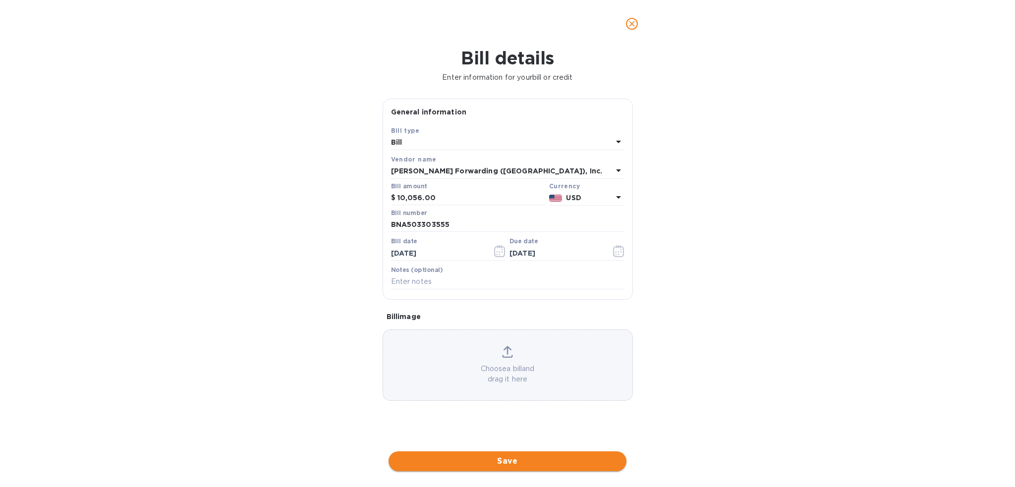
click at [566, 464] on span "Save" at bounding box center [507, 461] width 222 height 12
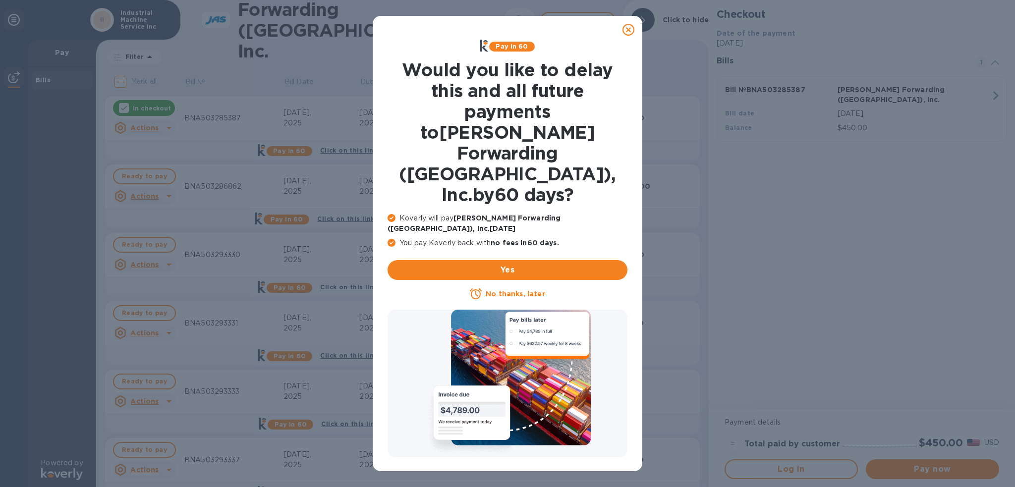
click at [628, 31] on icon at bounding box center [628, 30] width 12 height 12
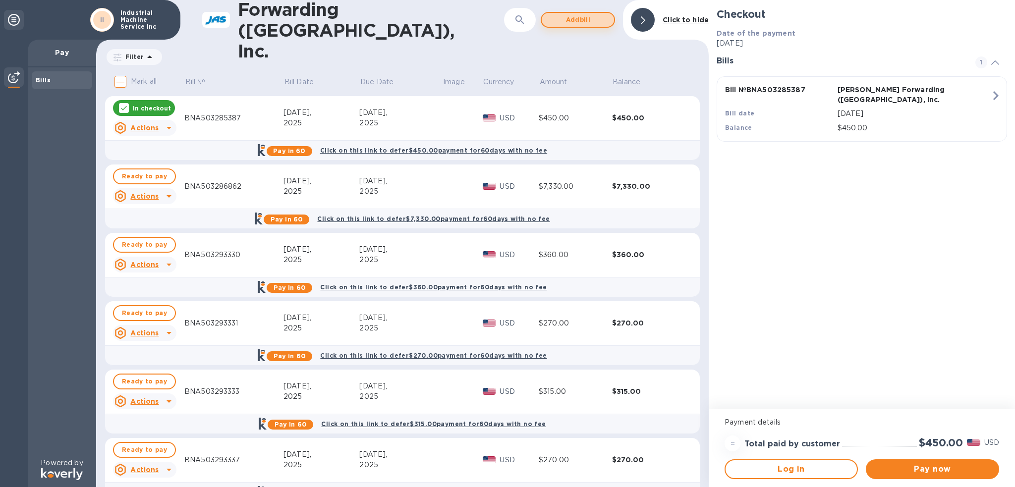
click at [582, 23] on span "Add bill" at bounding box center [578, 20] width 56 height 12
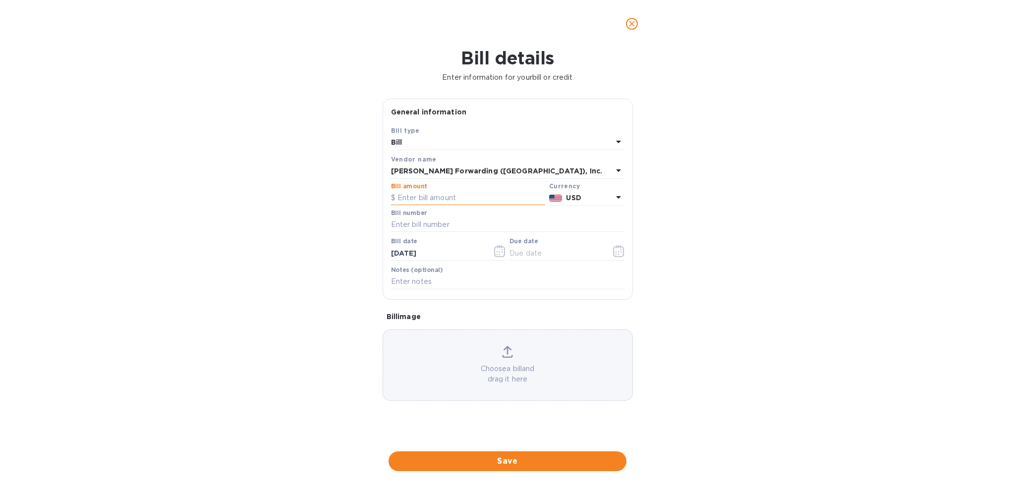
click at [436, 198] on input "text" at bounding box center [468, 198] width 154 height 15
type input "270.00"
type input "BNA503303480"
click at [612, 251] on button "button" at bounding box center [618, 251] width 23 height 24
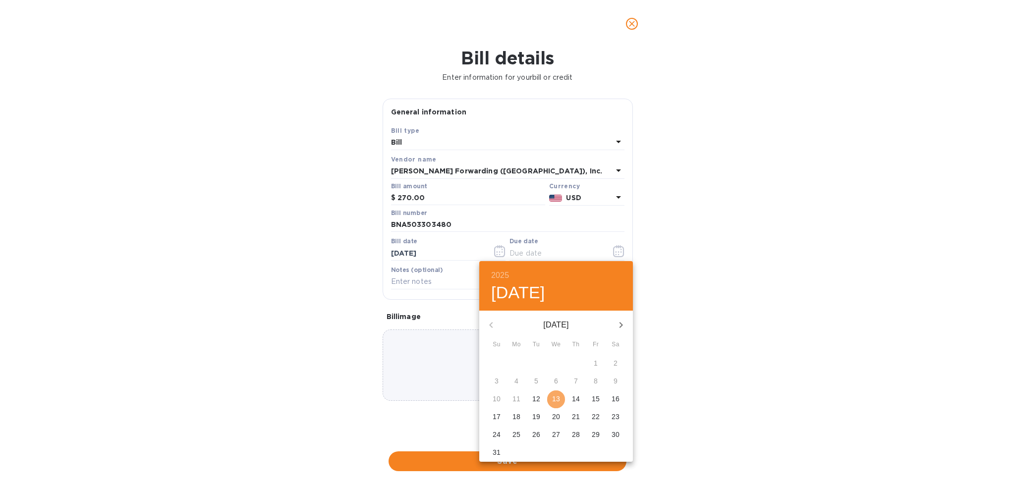
click at [551, 402] on span "13" at bounding box center [556, 399] width 18 height 10
type input "[DATE]"
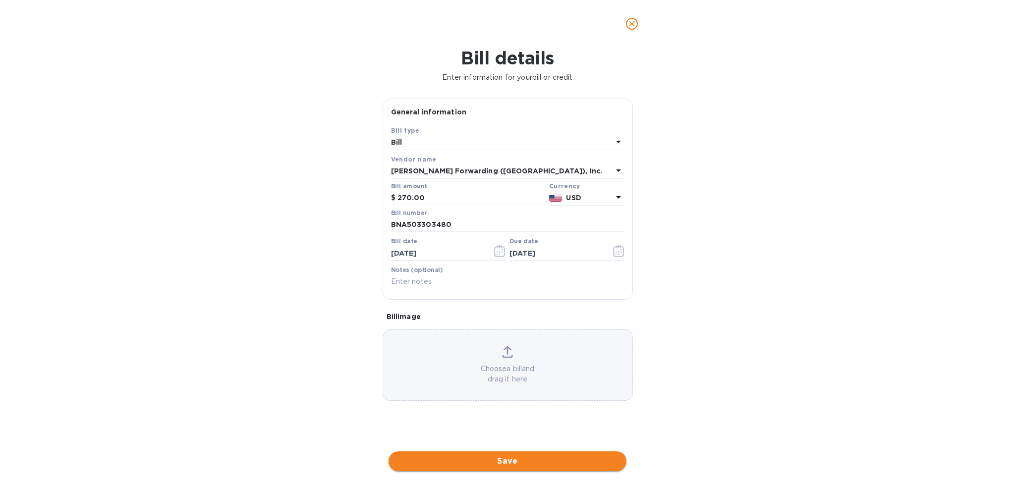
click at [550, 460] on span "Save" at bounding box center [507, 461] width 222 height 12
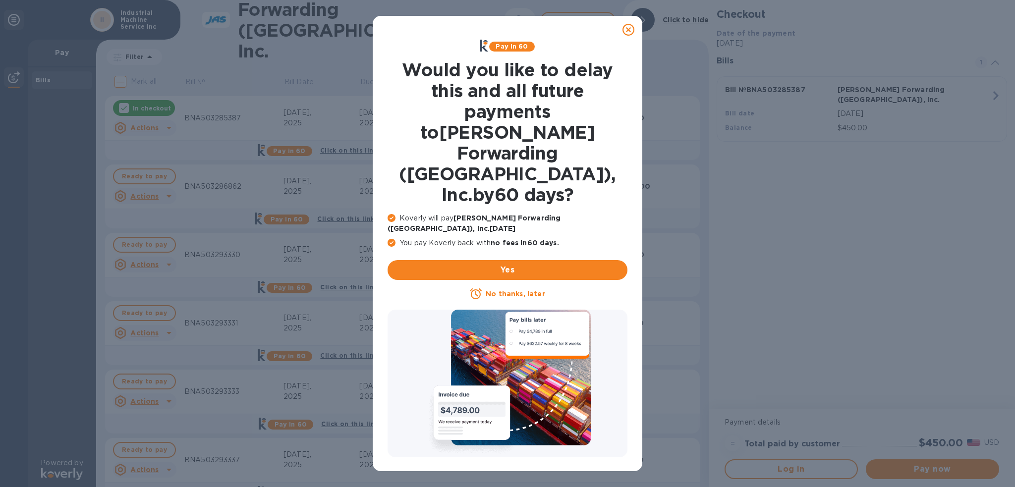
click at [628, 33] on icon at bounding box center [628, 30] width 12 height 12
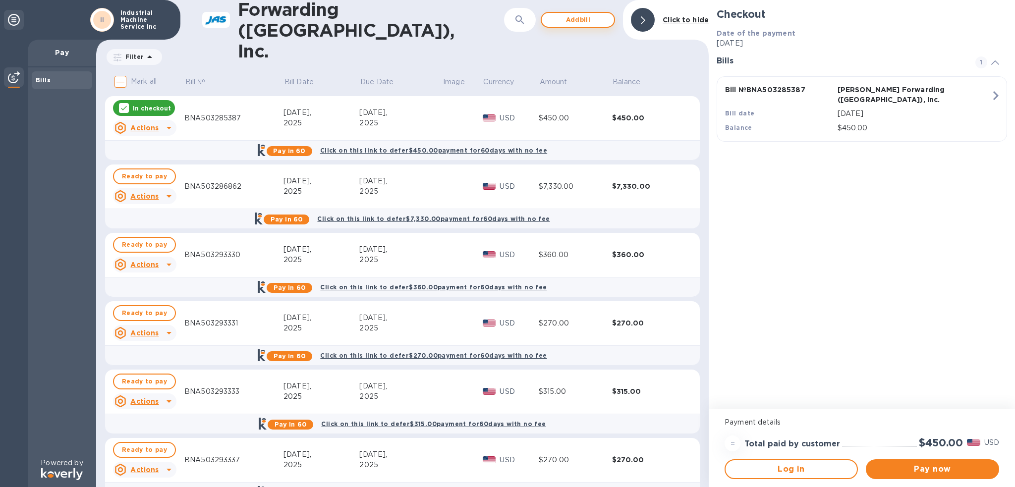
click at [585, 18] on span "Add bill" at bounding box center [578, 20] width 56 height 12
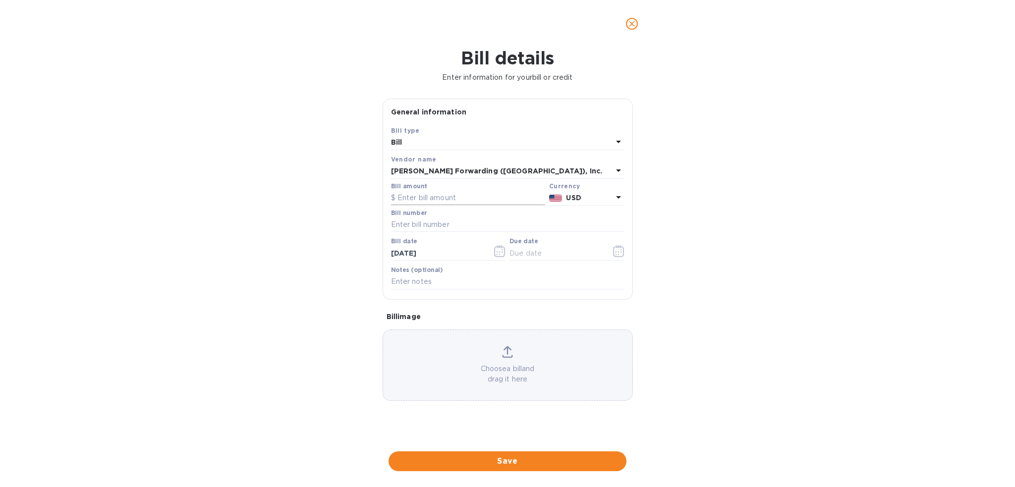
click at [478, 202] on input "text" at bounding box center [468, 198] width 154 height 15
type input "315.00"
type input "BNA503308192"
click at [620, 249] on icon "button" at bounding box center [620, 249] width 1 height 1
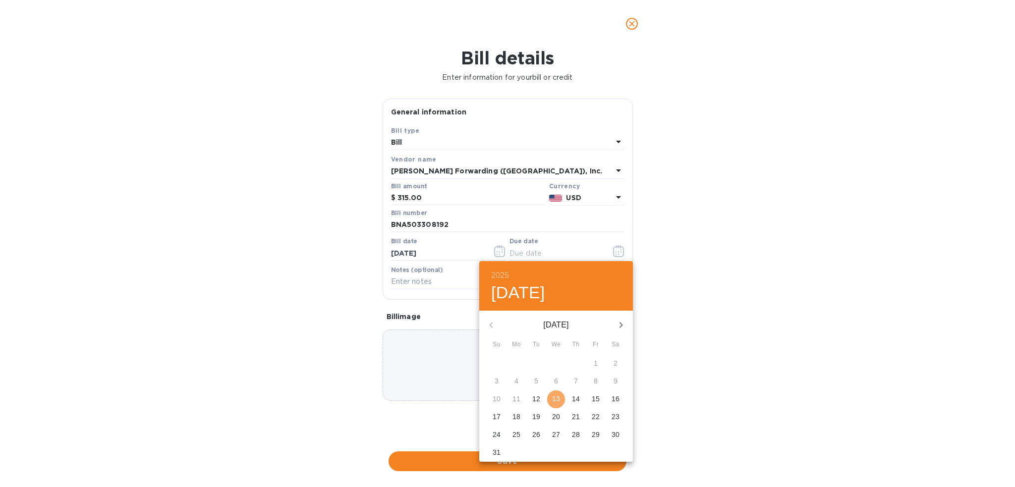
click at [553, 397] on p "13" at bounding box center [556, 399] width 8 height 10
type input "[DATE]"
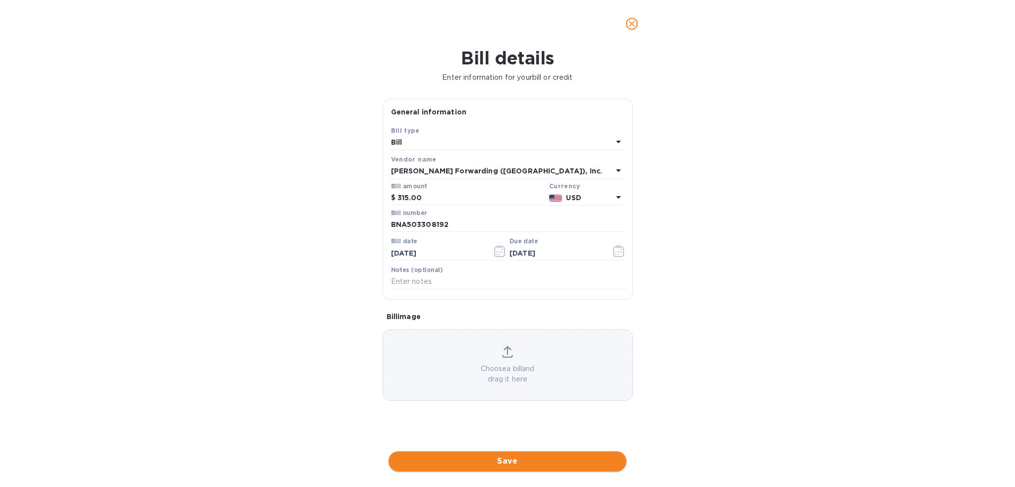
click at [529, 464] on span "Save" at bounding box center [507, 461] width 222 height 12
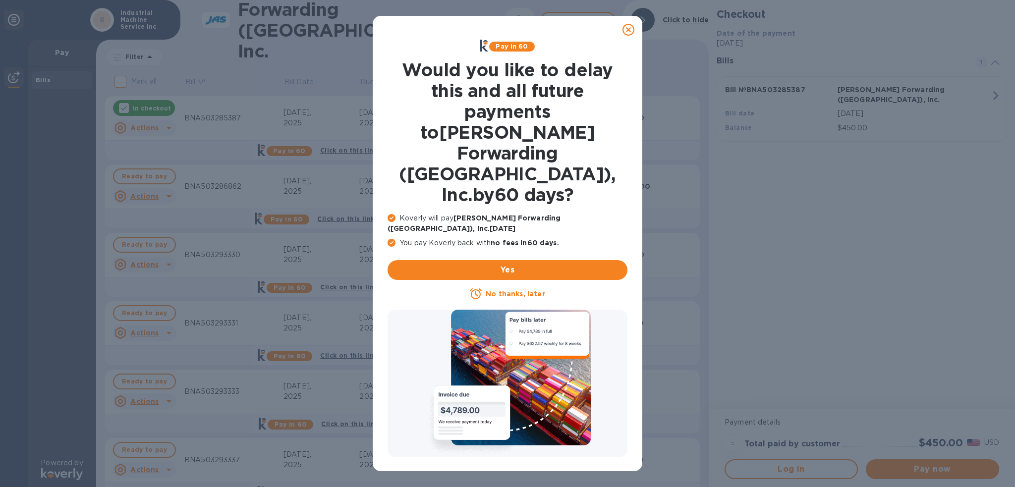
drag, startPoint x: 626, startPoint y: 32, endPoint x: 664, endPoint y: 63, distance: 50.0
click at [626, 32] on icon at bounding box center [628, 30] width 12 height 12
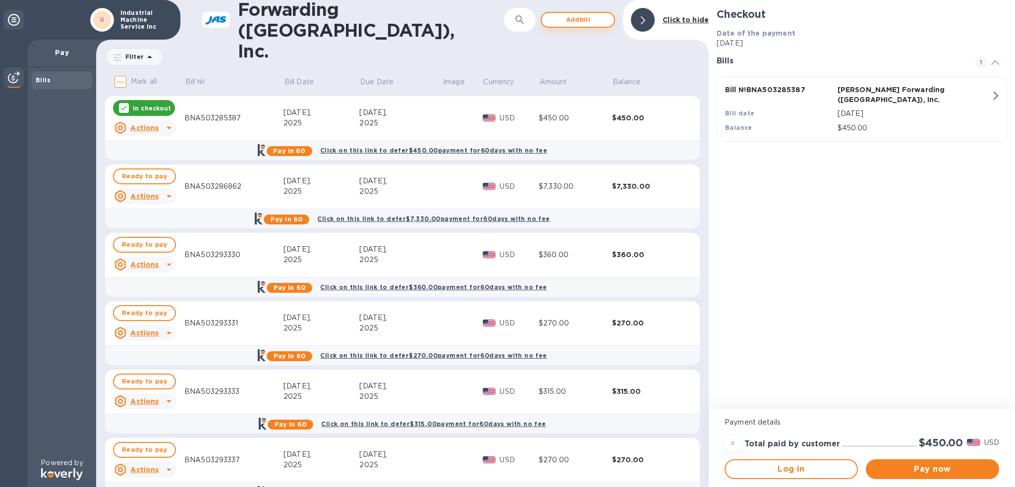
click at [591, 20] on span "Add bill" at bounding box center [578, 20] width 56 height 12
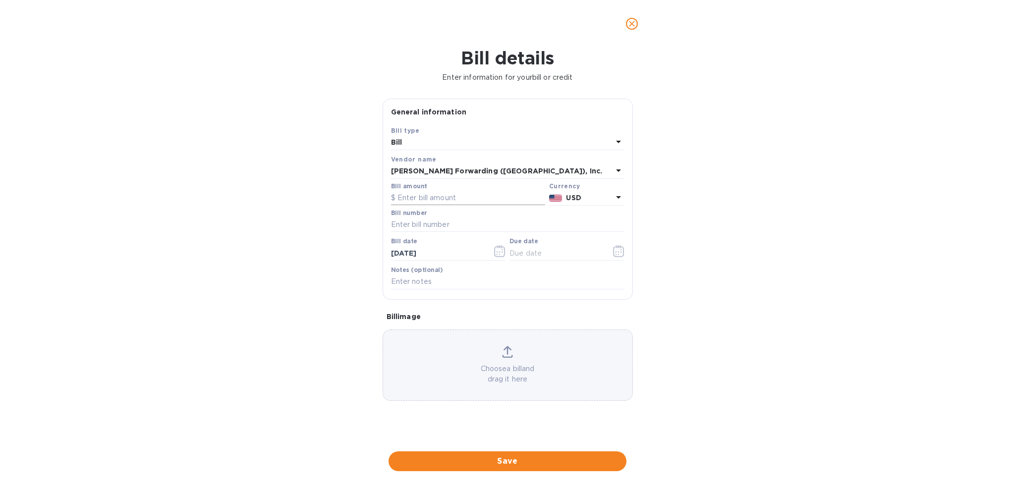
click at [462, 201] on input "text" at bounding box center [468, 198] width 154 height 15
type input "270.00"
type input "BNA503308199"
click at [613, 248] on icon "button" at bounding box center [618, 251] width 11 height 12
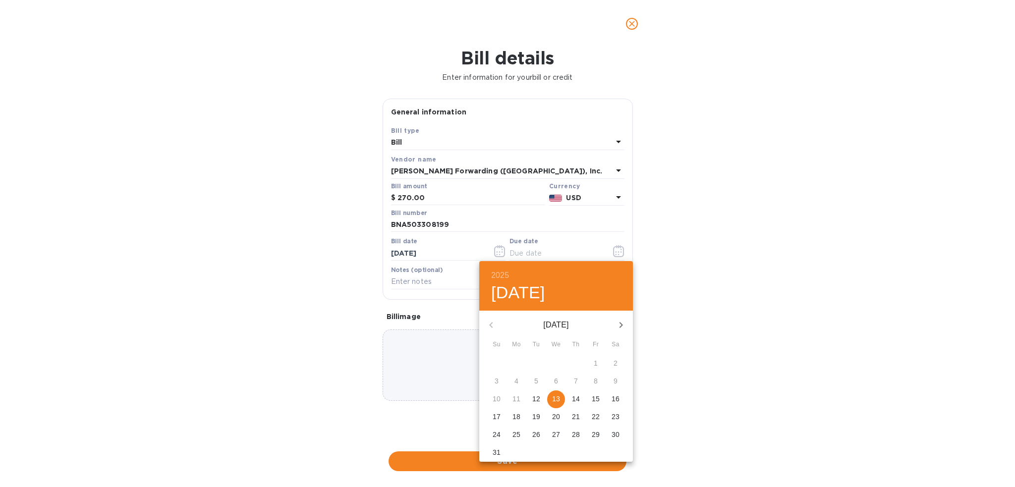
click at [554, 401] on p "13" at bounding box center [556, 399] width 8 height 10
type input "[DATE]"
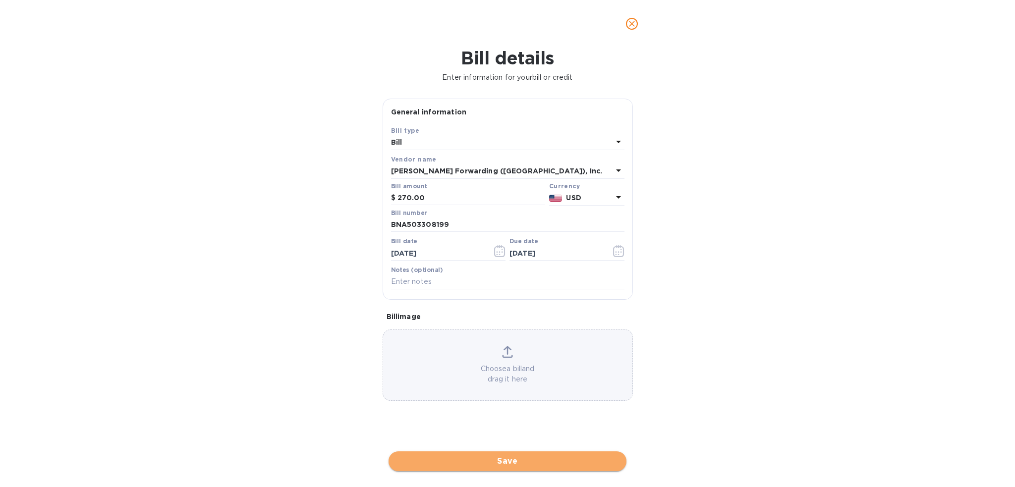
click at [547, 463] on span "Save" at bounding box center [507, 461] width 222 height 12
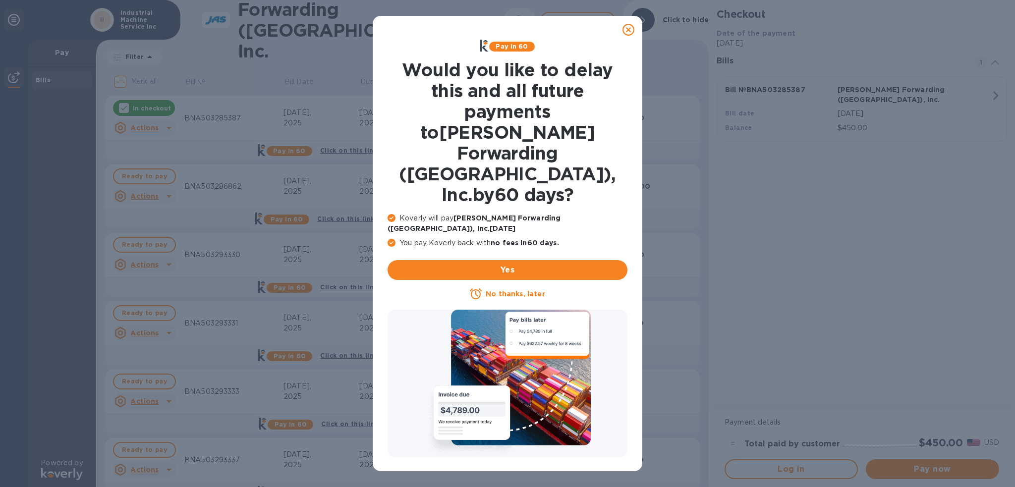
click at [626, 31] on icon at bounding box center [628, 30] width 12 height 12
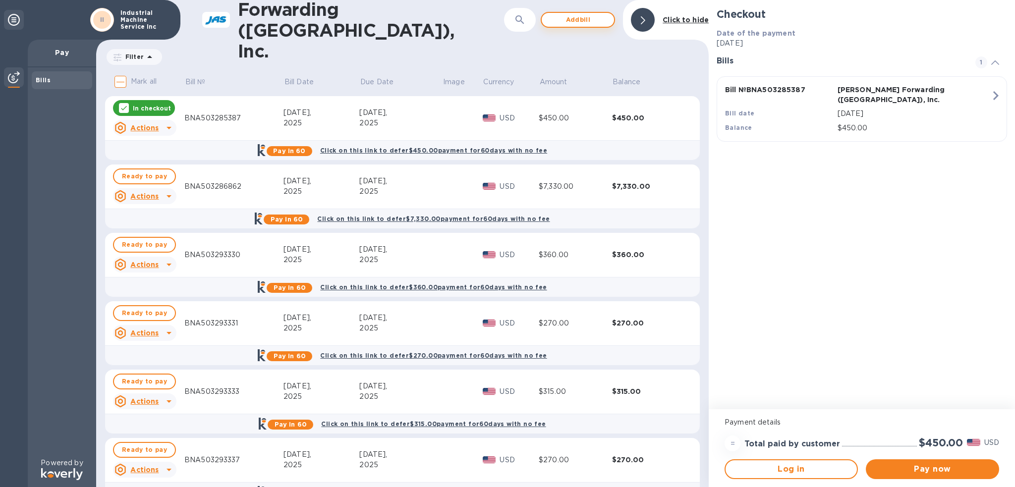
click at [591, 25] on span "Add bill" at bounding box center [578, 20] width 56 height 12
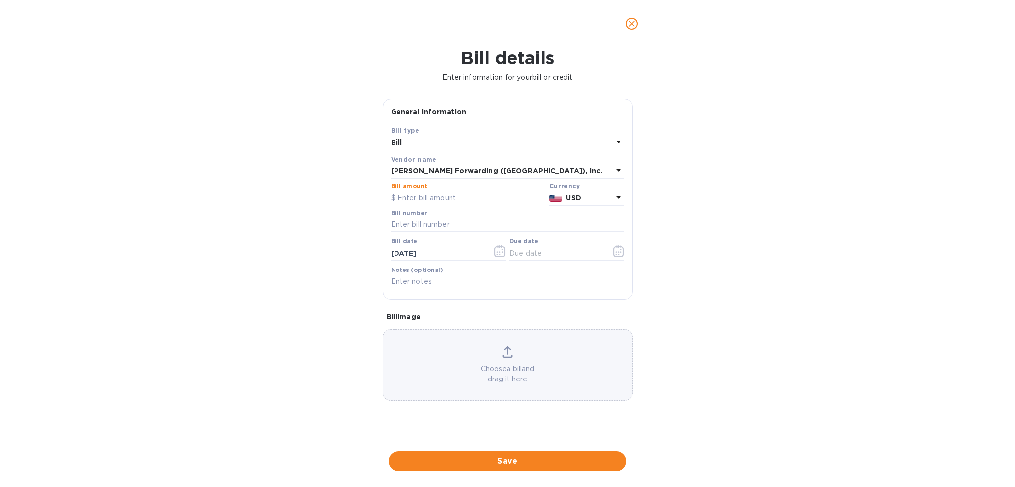
click at [425, 197] on input "text" at bounding box center [468, 198] width 154 height 15
type input "270.00"
type input "BNA503308199"
click at [620, 251] on icon "button" at bounding box center [618, 251] width 11 height 12
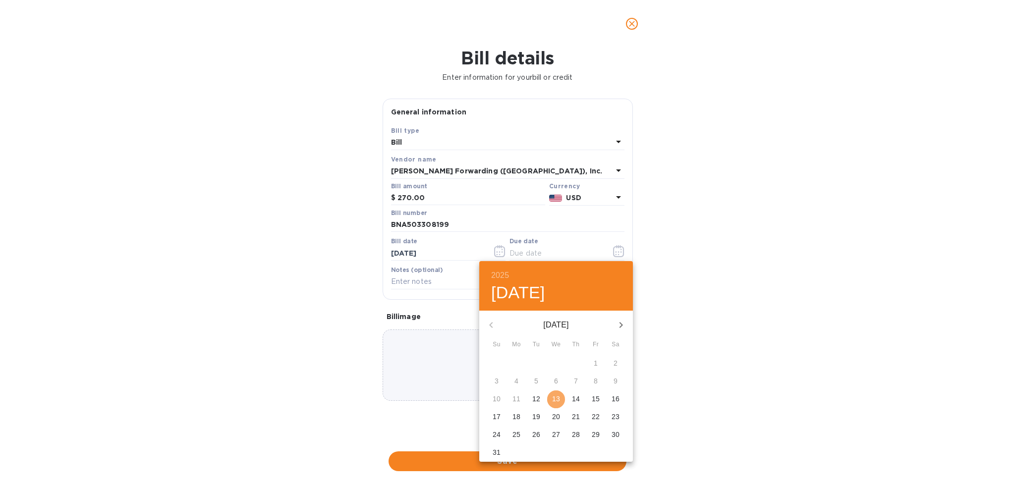
click at [557, 393] on button "13" at bounding box center [556, 399] width 18 height 18
type input "[DATE]"
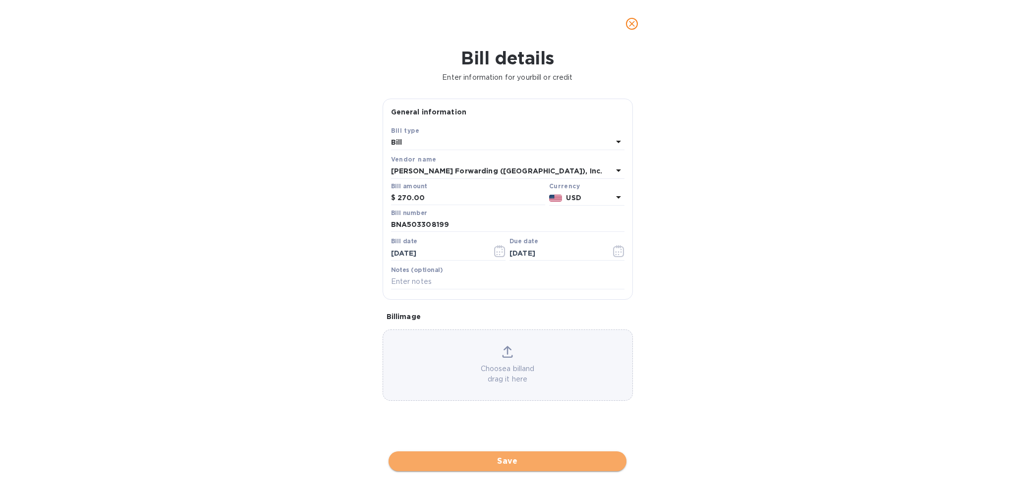
click at [542, 465] on span "Save" at bounding box center [507, 461] width 222 height 12
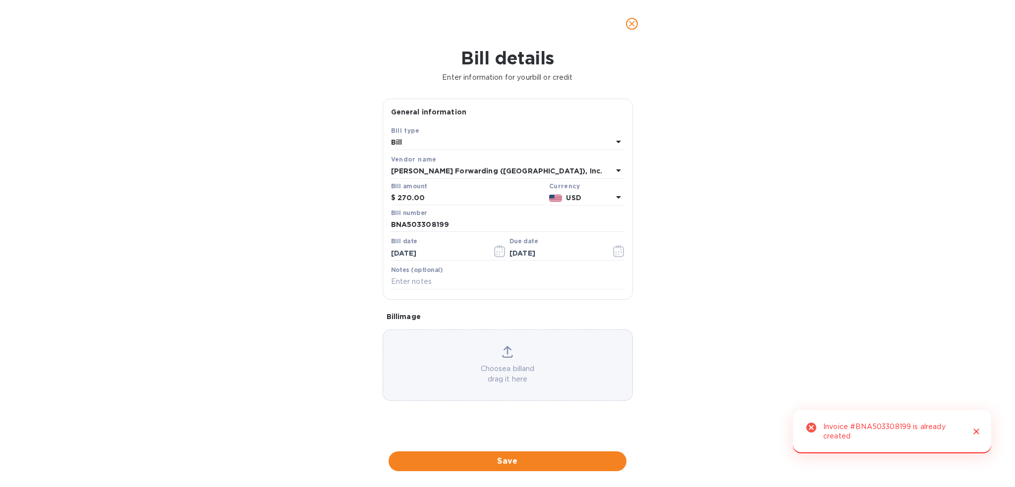
click at [143, 196] on div "Bill details Enter information for your bill or credit General information Save…" at bounding box center [507, 268] width 1015 height 440
type input "BNA503308226"
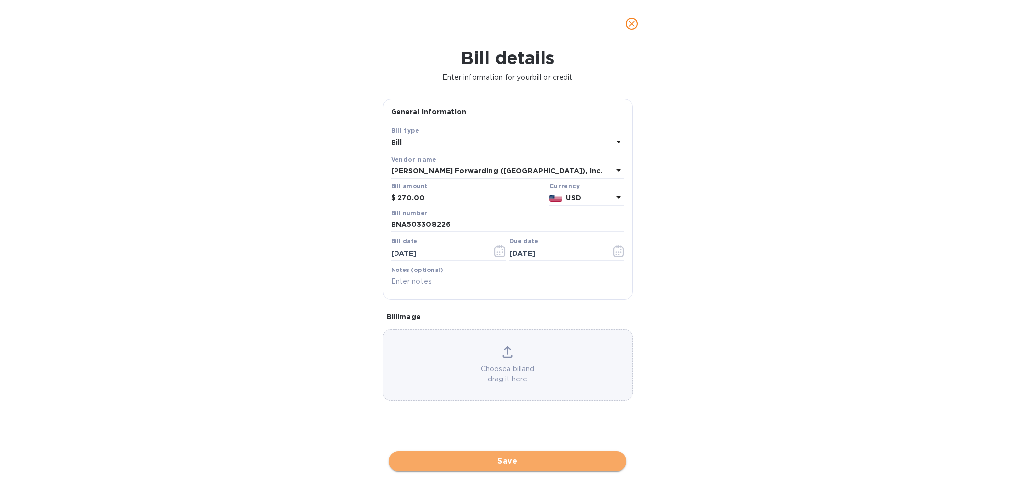
click at [490, 462] on span "Save" at bounding box center [507, 461] width 222 height 12
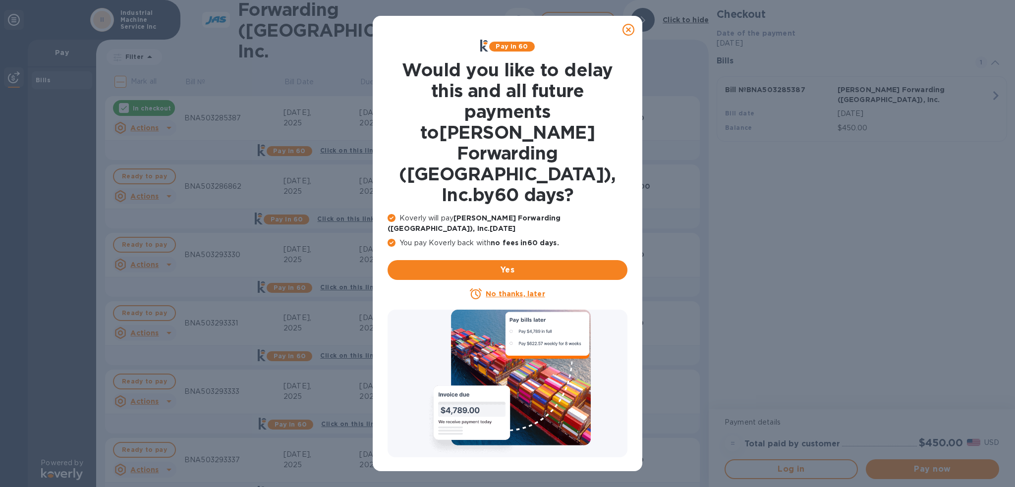
click at [629, 33] on icon at bounding box center [628, 30] width 12 height 12
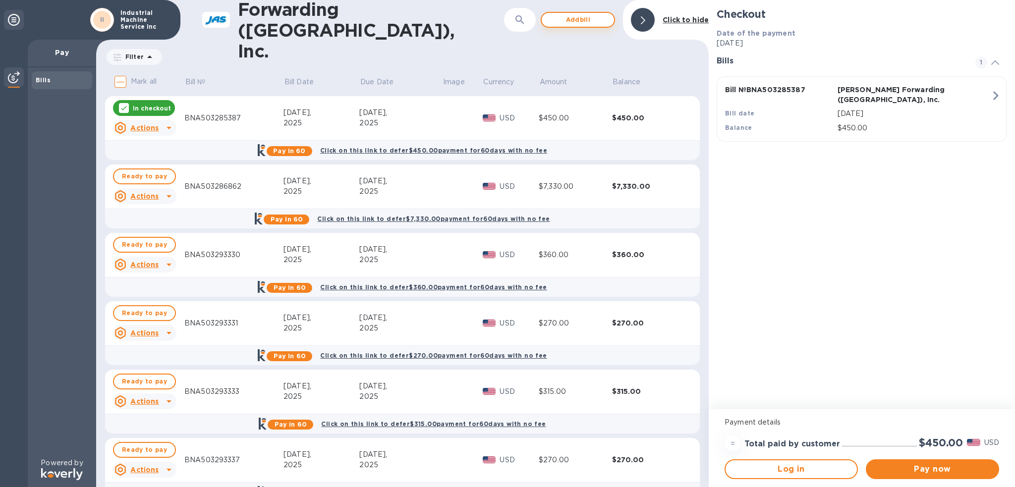
click at [556, 22] on span "Add bill" at bounding box center [578, 20] width 56 height 12
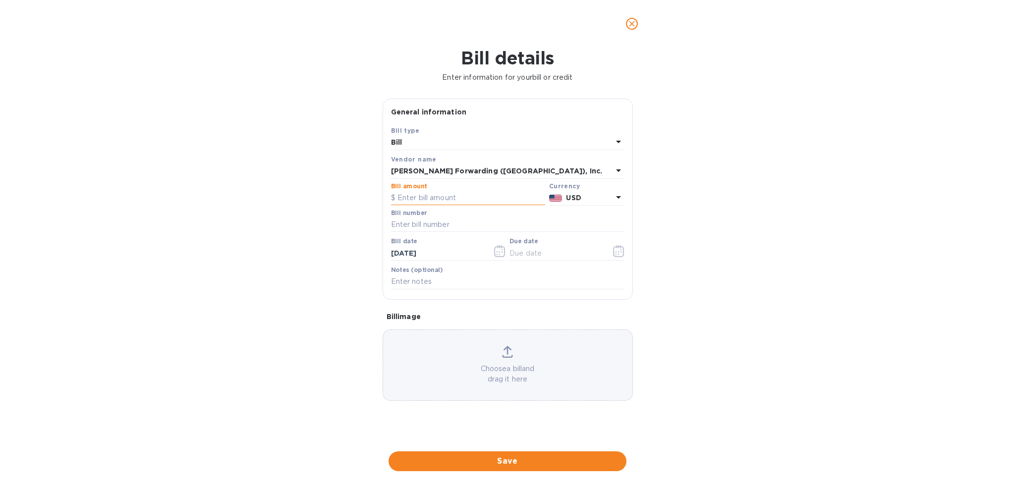
click at [425, 200] on input "text" at bounding box center [468, 198] width 154 height 15
type input "270.00"
type input "BNA503307112"
click at [613, 250] on icon "button" at bounding box center [618, 251] width 11 height 12
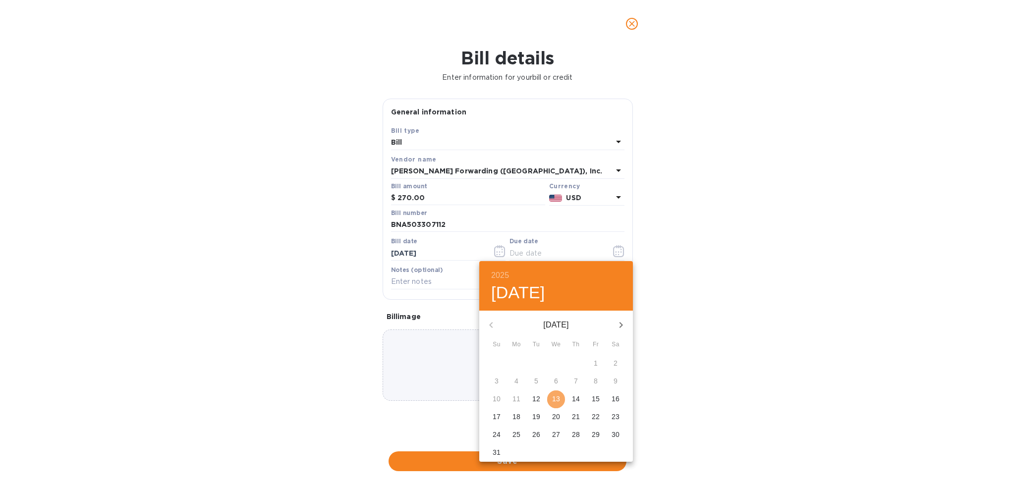
click at [558, 402] on p "13" at bounding box center [556, 399] width 8 height 10
type input "[DATE]"
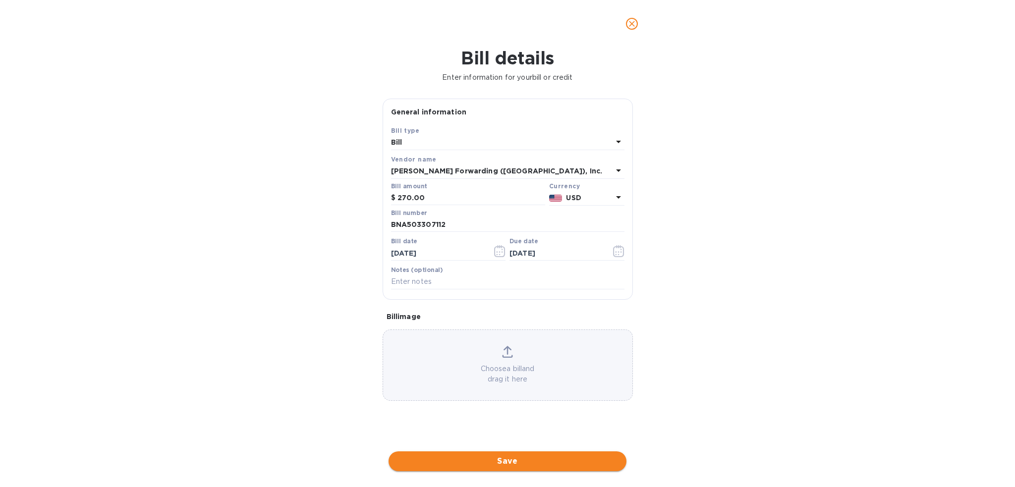
click at [549, 461] on span "Save" at bounding box center [507, 461] width 222 height 12
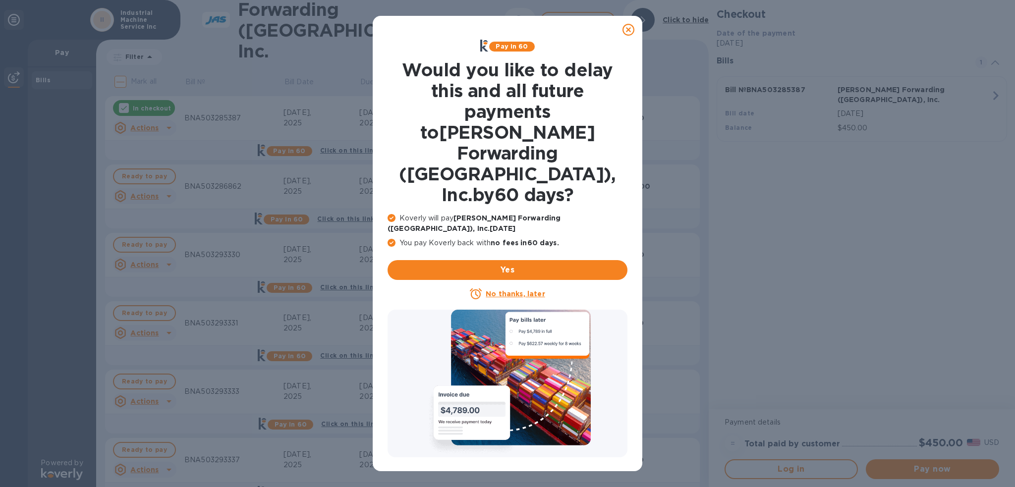
click at [630, 28] on icon at bounding box center [628, 30] width 12 height 12
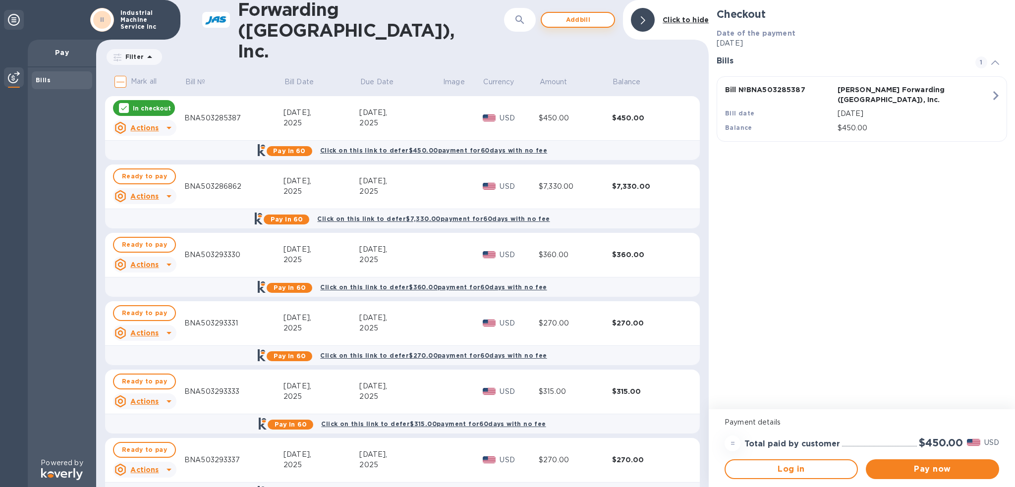
click at [580, 21] on span "Add bill" at bounding box center [578, 20] width 56 height 12
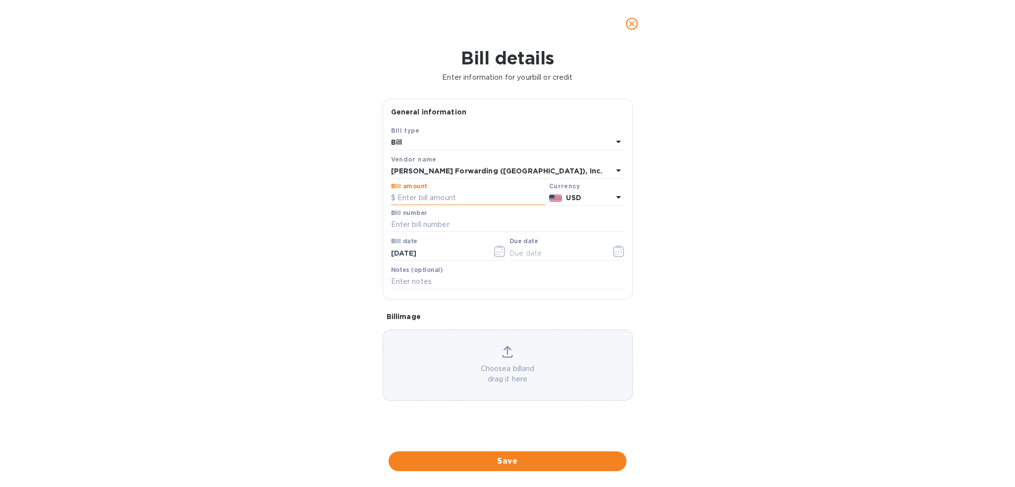
click at [410, 200] on input "text" at bounding box center [468, 198] width 154 height 15
type input "315.00"
type input "BNA503308322"
click at [534, 456] on span "Save" at bounding box center [507, 461] width 222 height 12
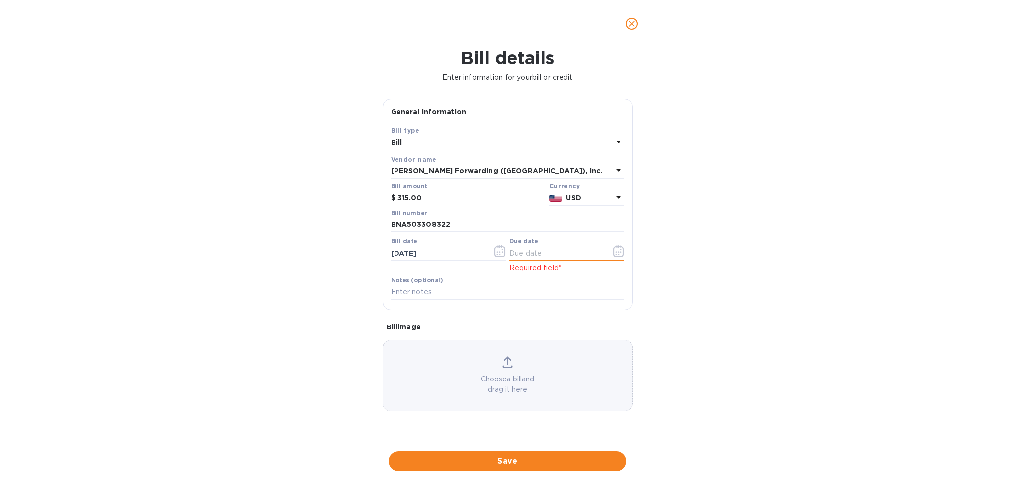
click at [613, 251] on icon "button" at bounding box center [618, 251] width 11 height 12
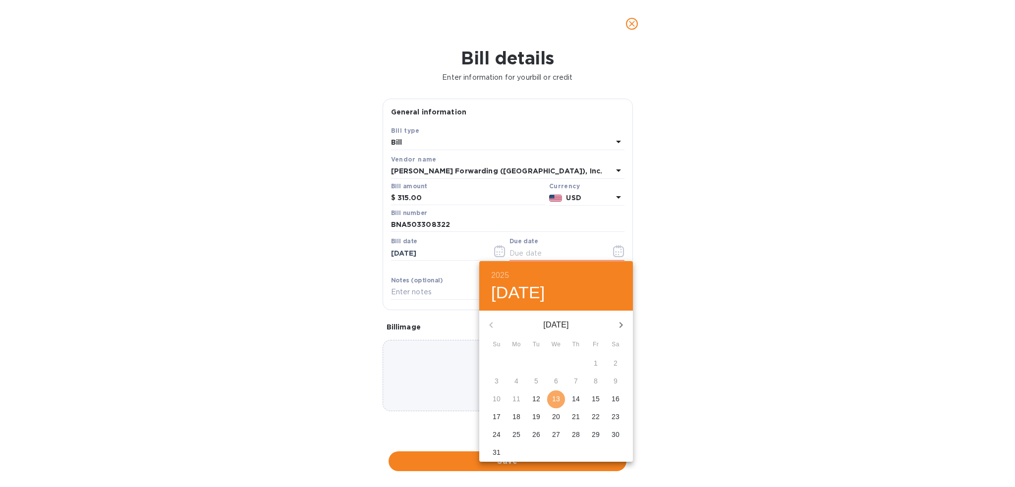
click at [556, 395] on p "13" at bounding box center [556, 399] width 8 height 10
type input "[DATE]"
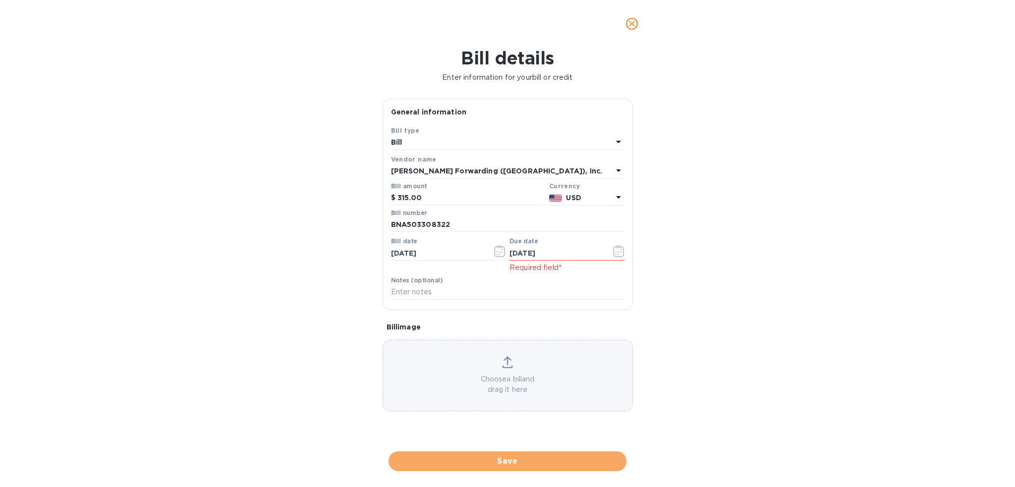
click at [545, 464] on span "Save" at bounding box center [507, 461] width 222 height 12
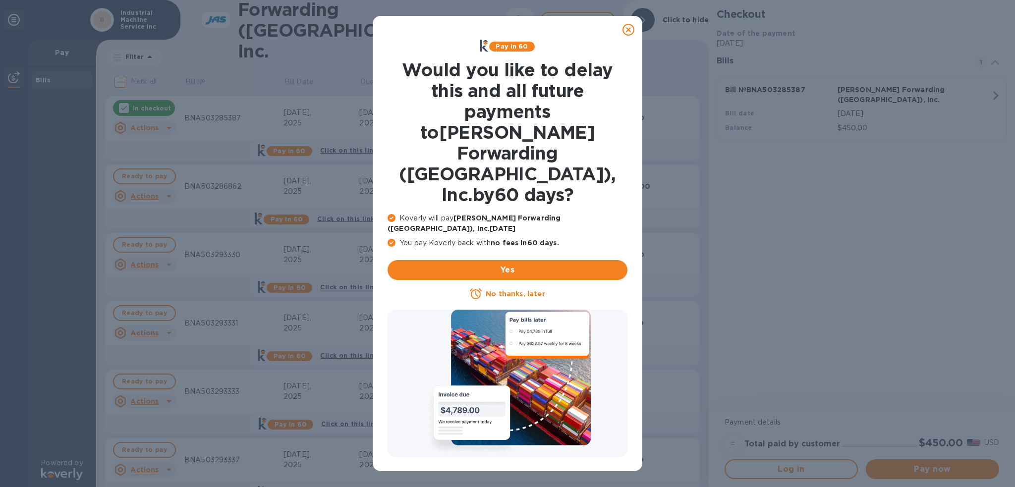
click at [625, 30] on icon at bounding box center [628, 30] width 12 height 12
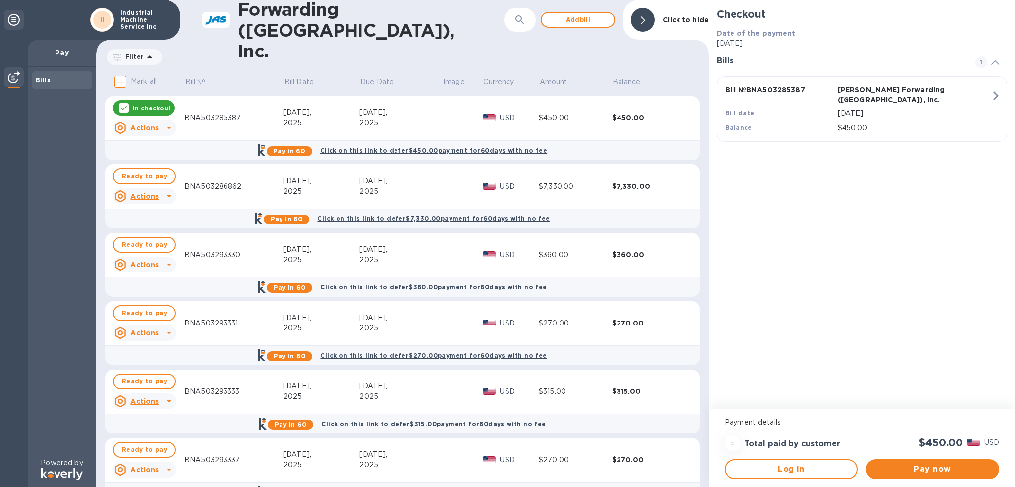
click at [117, 82] on input "Mark all" at bounding box center [120, 81] width 21 height 21
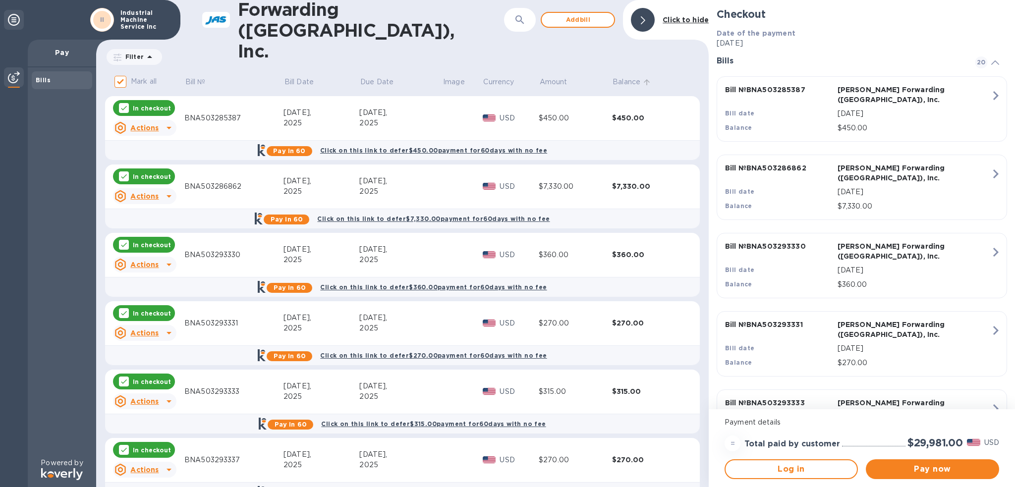
click at [634, 85] on p "Balance" at bounding box center [626, 82] width 28 height 10
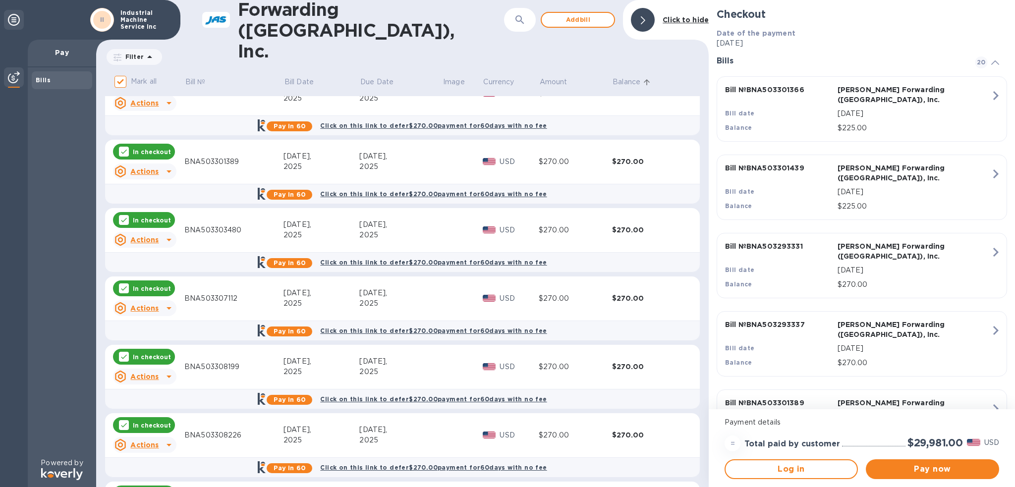
scroll to position [248, 0]
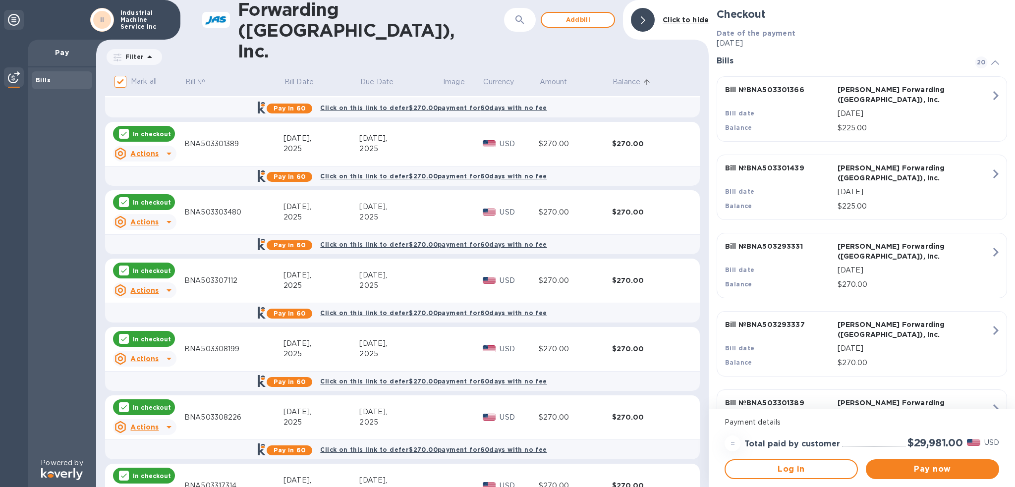
click at [119, 77] on input "Mark all" at bounding box center [120, 81] width 21 height 21
checkbox input "false"
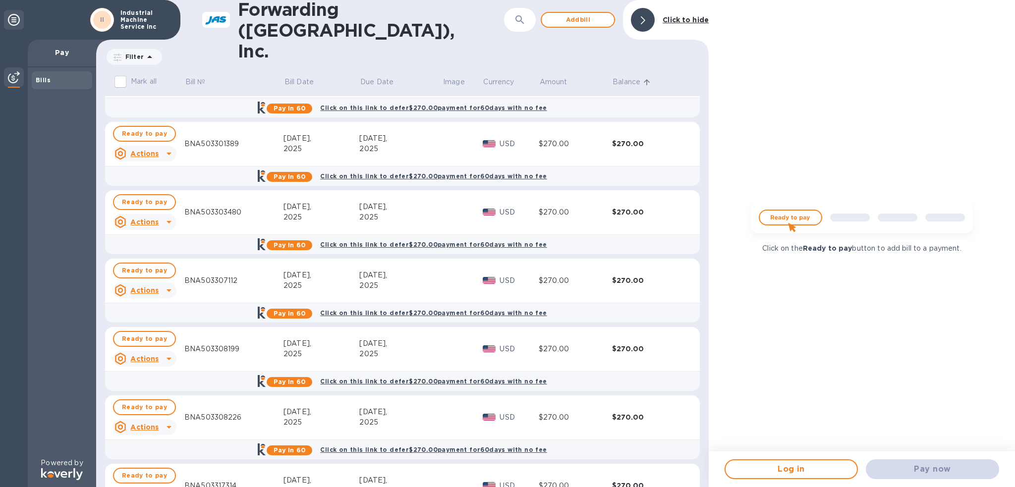
click at [211, 415] on div "BNA503308226" at bounding box center [233, 417] width 99 height 10
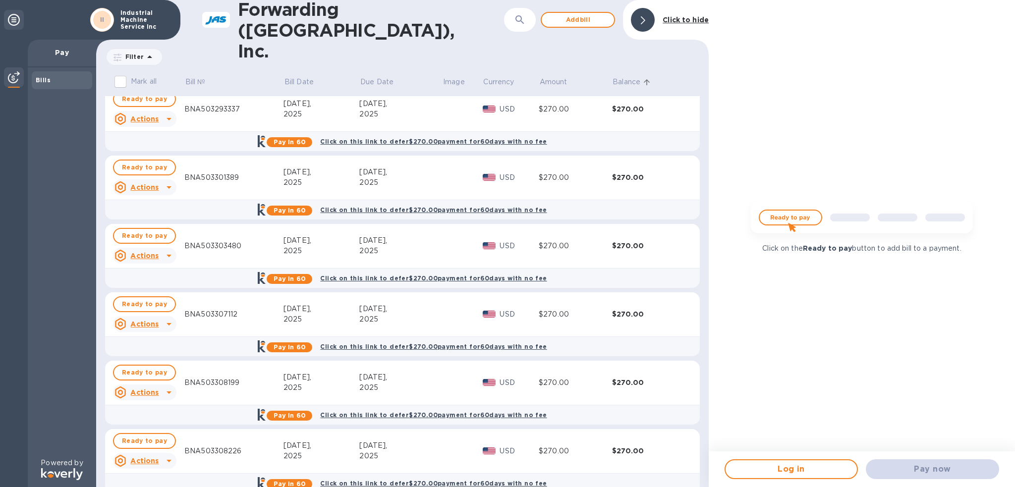
scroll to position [198, 0]
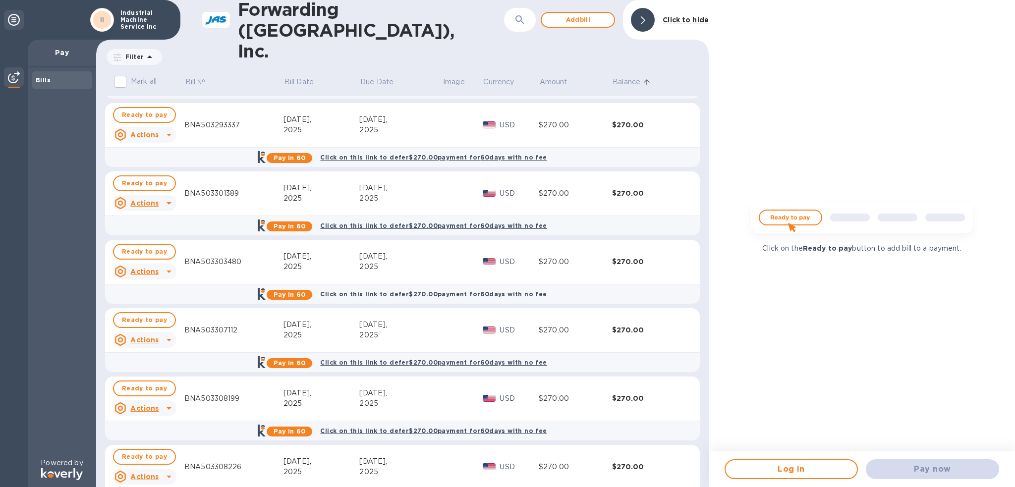
click at [622, 462] on div "$270.00" at bounding box center [649, 467] width 74 height 10
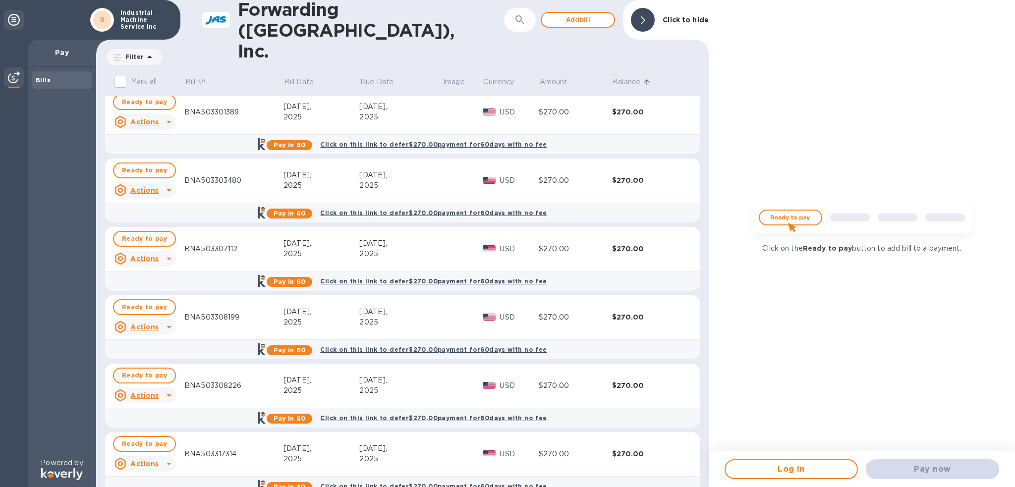
scroll to position [297, 0]
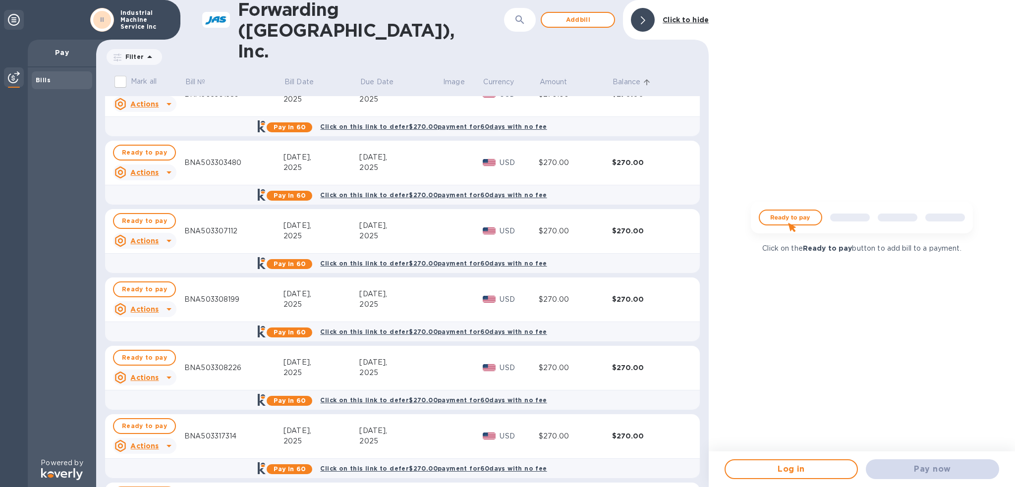
click at [145, 376] on u "Actions" at bounding box center [144, 378] width 28 height 8
click at [153, 416] on b "Open bill" at bounding box center [157, 418] width 33 height 8
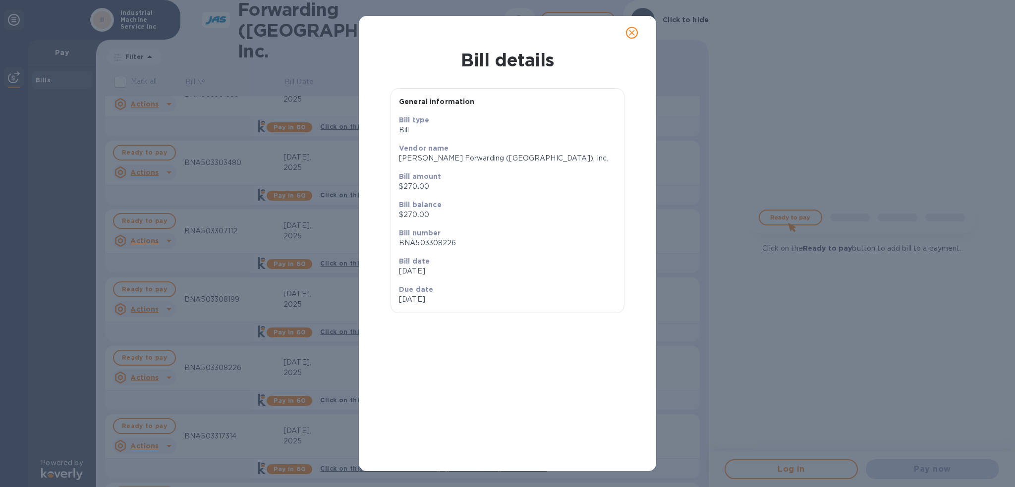
click at [423, 191] on p "$270.00" at bounding box center [507, 186] width 217 height 10
click at [423, 189] on p "$270.00" at bounding box center [507, 186] width 217 height 10
click at [631, 36] on icon "close" at bounding box center [632, 33] width 10 height 10
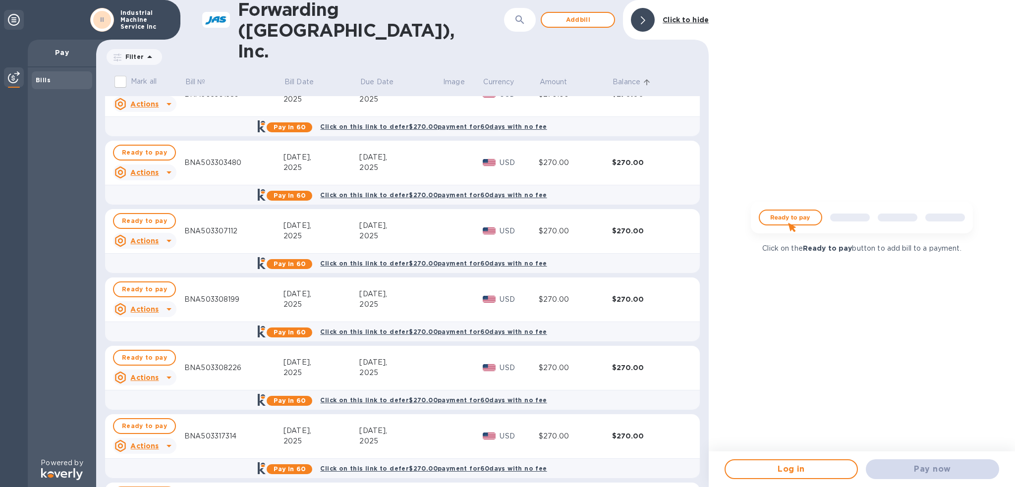
click at [165, 376] on icon at bounding box center [169, 378] width 12 height 12
click at [151, 442] on b "Delete" at bounding box center [153, 442] width 25 height 8
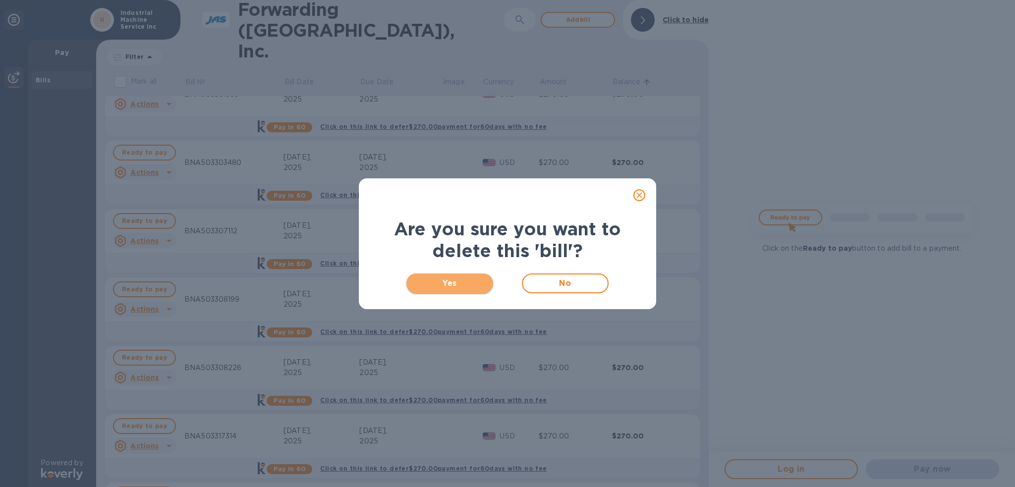
click at [430, 280] on span "Yes" at bounding box center [449, 283] width 71 height 12
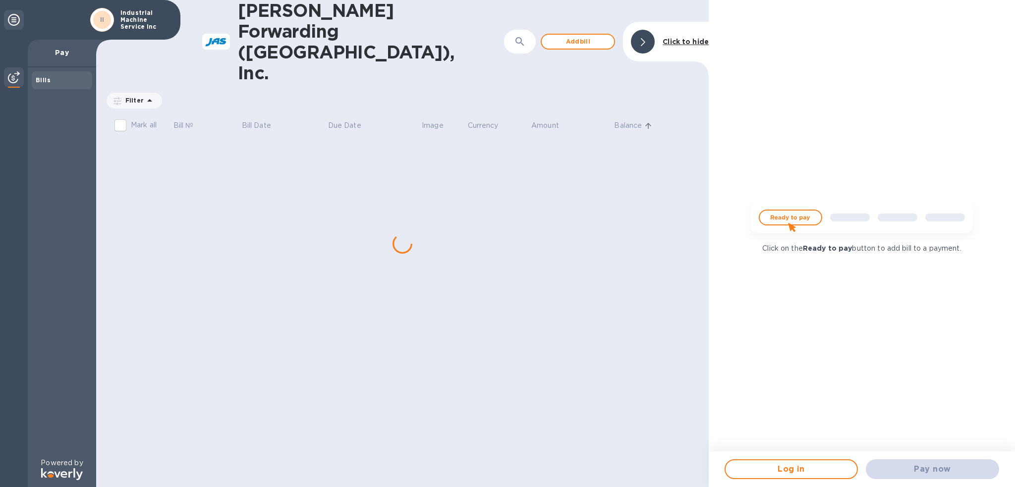
scroll to position [0, 0]
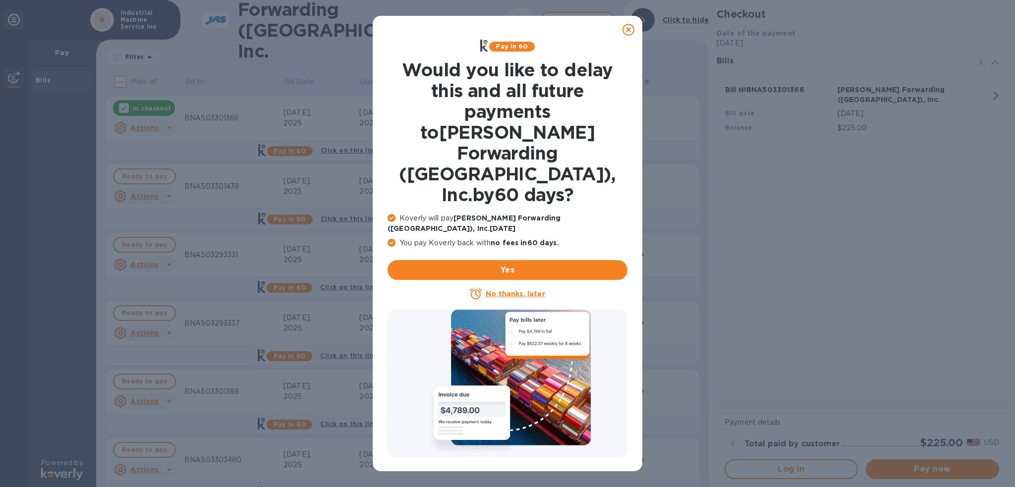
click at [629, 28] on icon at bounding box center [628, 30] width 12 height 12
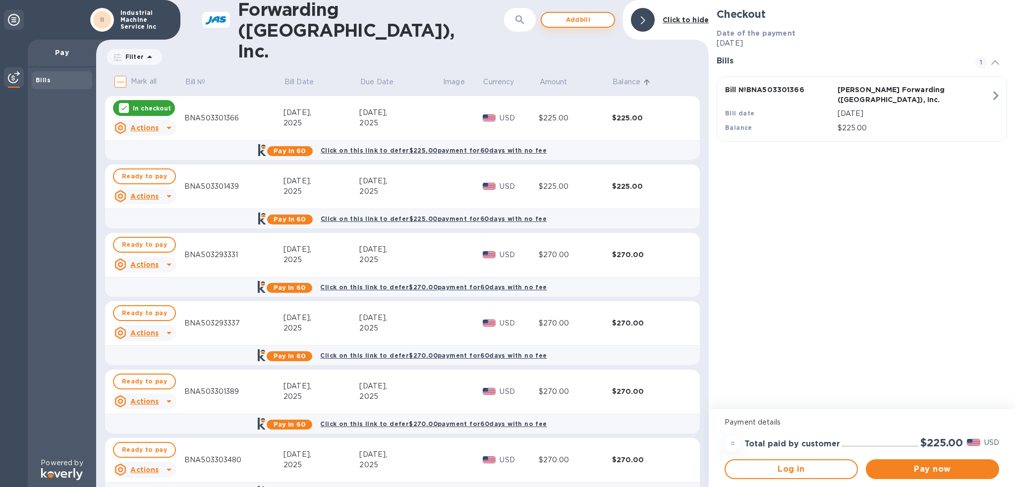
click at [571, 17] on span "Add bill" at bounding box center [578, 20] width 56 height 12
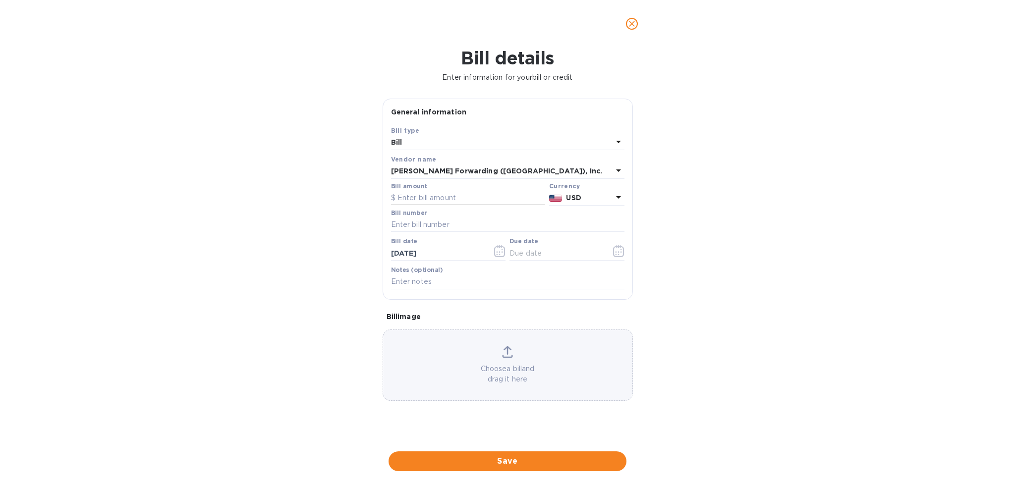
click at [412, 194] on input "text" at bounding box center [468, 198] width 154 height 15
click at [422, 196] on input "text" at bounding box center [468, 198] width 154 height 15
type input "315.00"
type input "b"
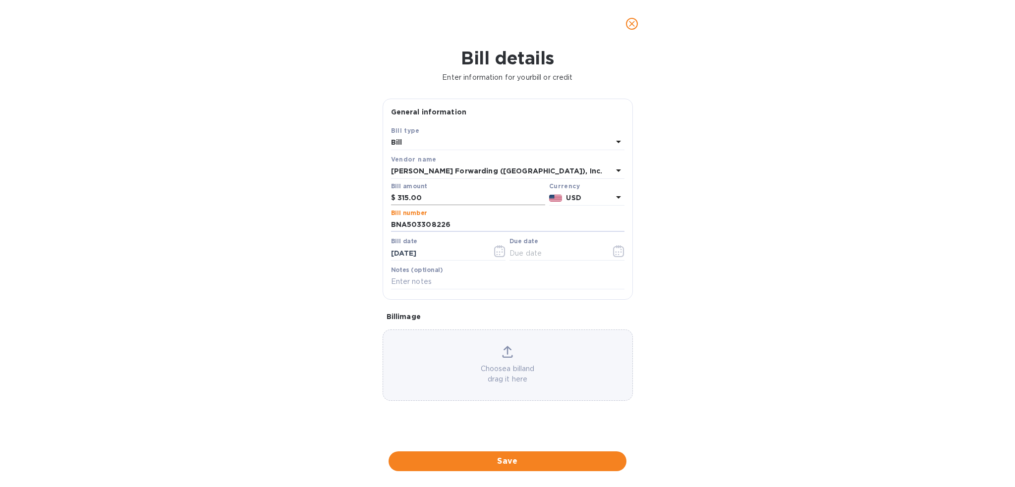
type input "BNA503308226"
click at [616, 246] on icon "button" at bounding box center [618, 251] width 11 height 12
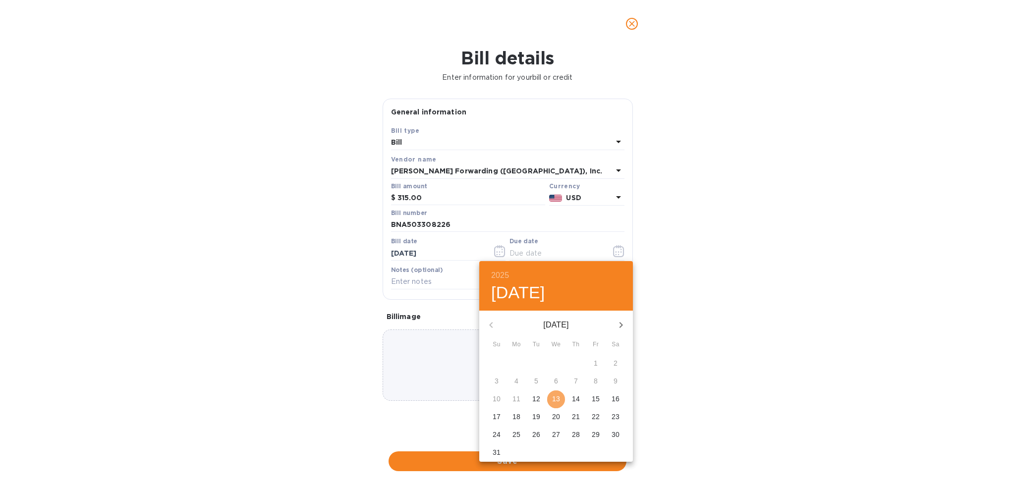
click at [557, 398] on p "13" at bounding box center [556, 399] width 8 height 10
type input "[DATE]"
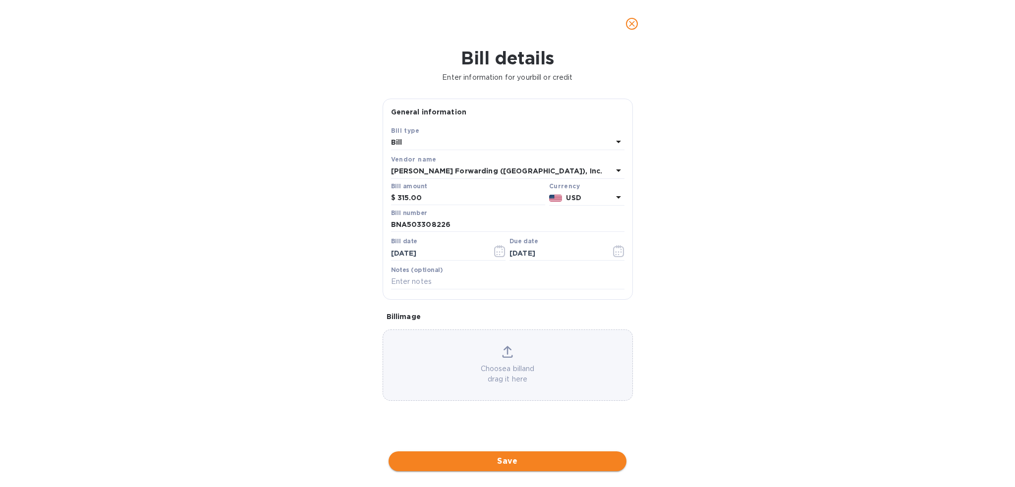
click at [525, 461] on span "Save" at bounding box center [507, 461] width 222 height 12
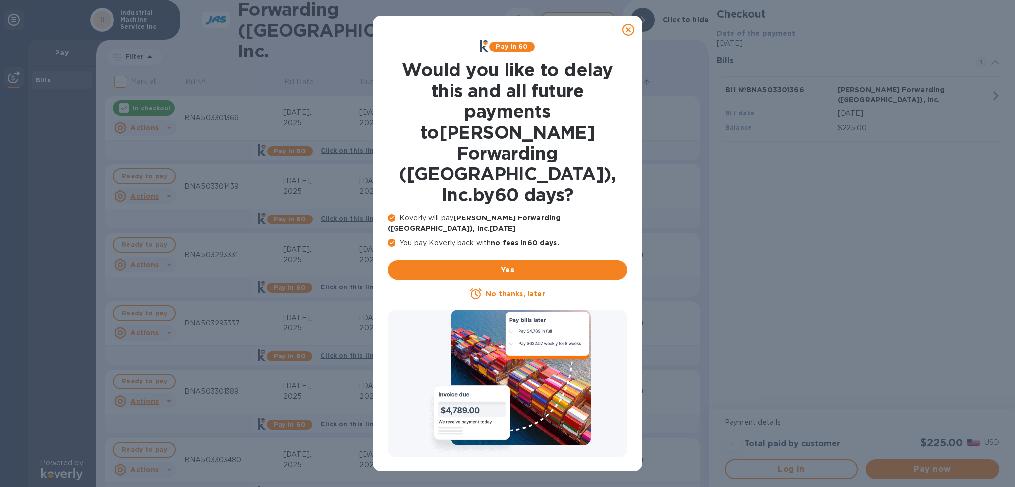
click at [628, 32] on icon at bounding box center [628, 30] width 12 height 12
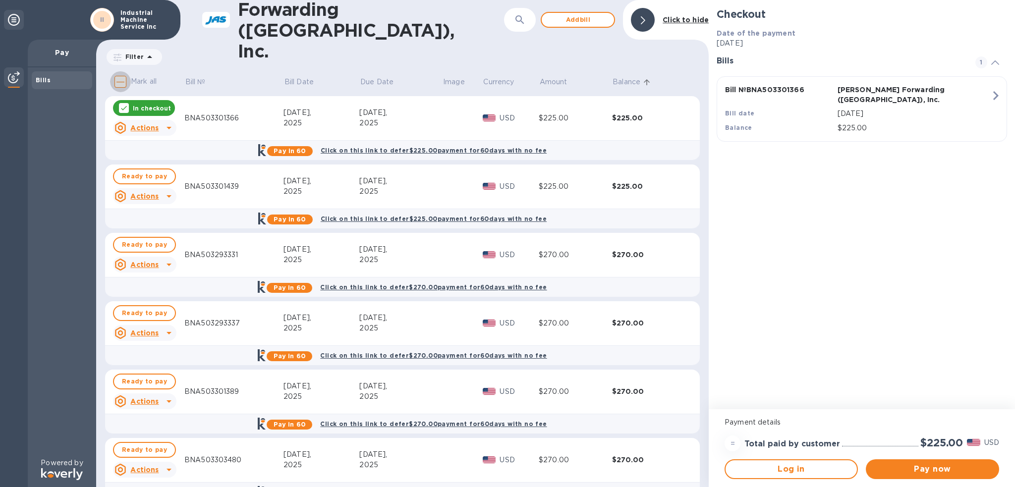
click at [122, 80] on input "Mark all" at bounding box center [120, 81] width 21 height 21
checkbox input "true"
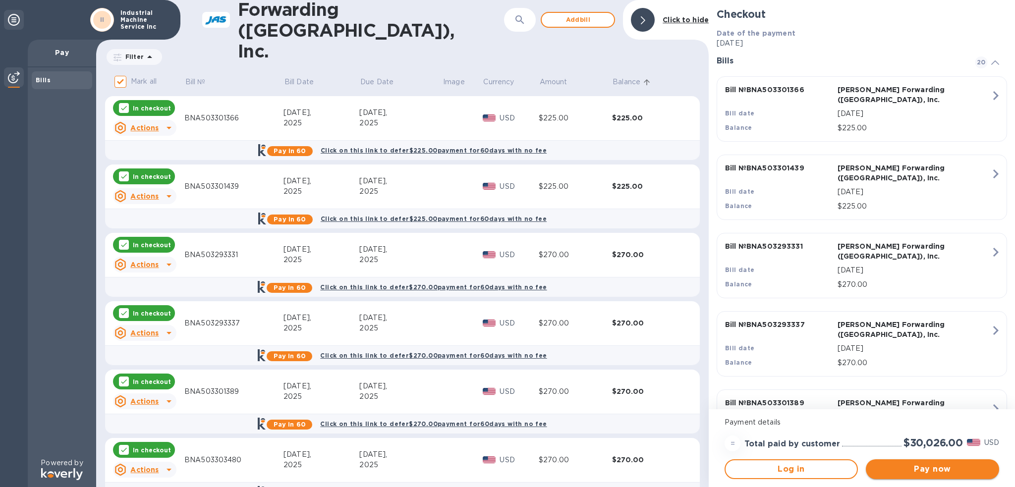
click at [943, 477] on button "Pay now" at bounding box center [932, 469] width 133 height 20
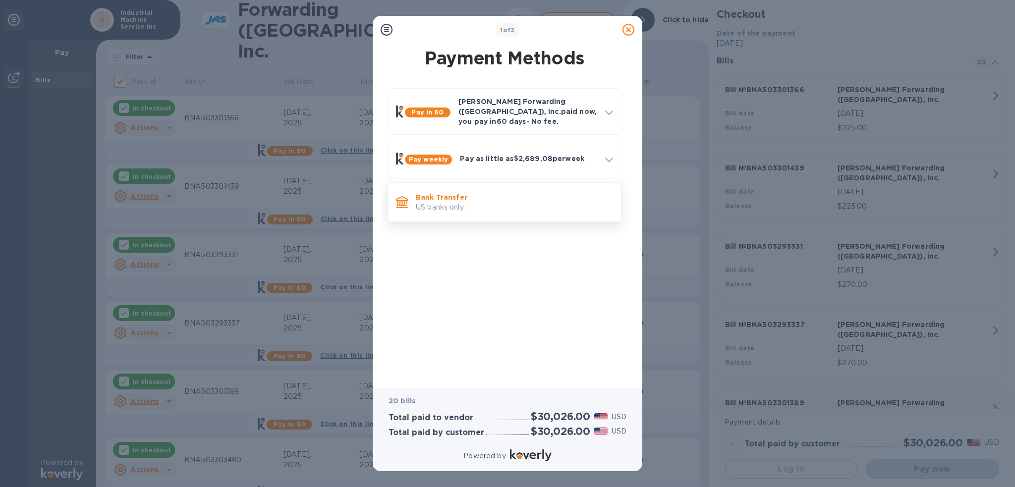
click at [493, 205] on p "US banks only." at bounding box center [514, 207] width 197 height 10
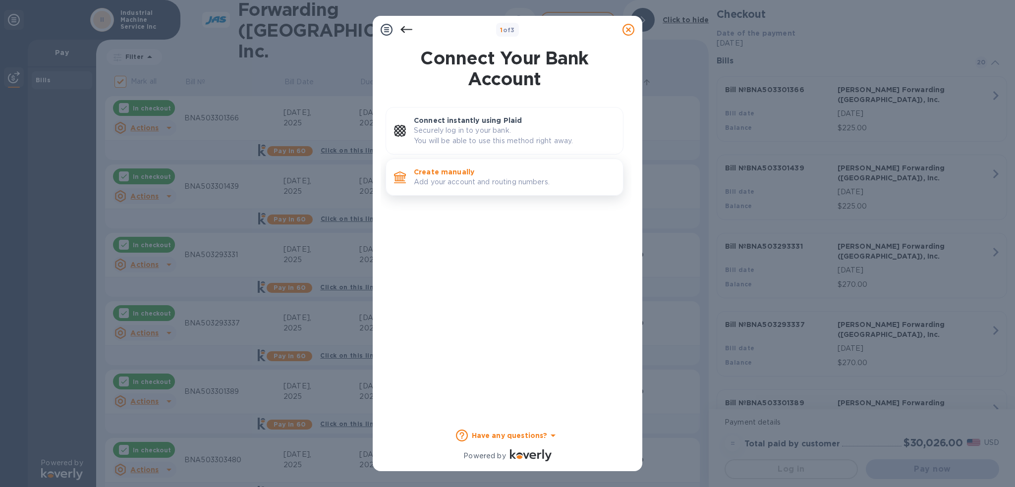
click at [489, 178] on p "Add your account and routing numbers." at bounding box center [514, 182] width 201 height 10
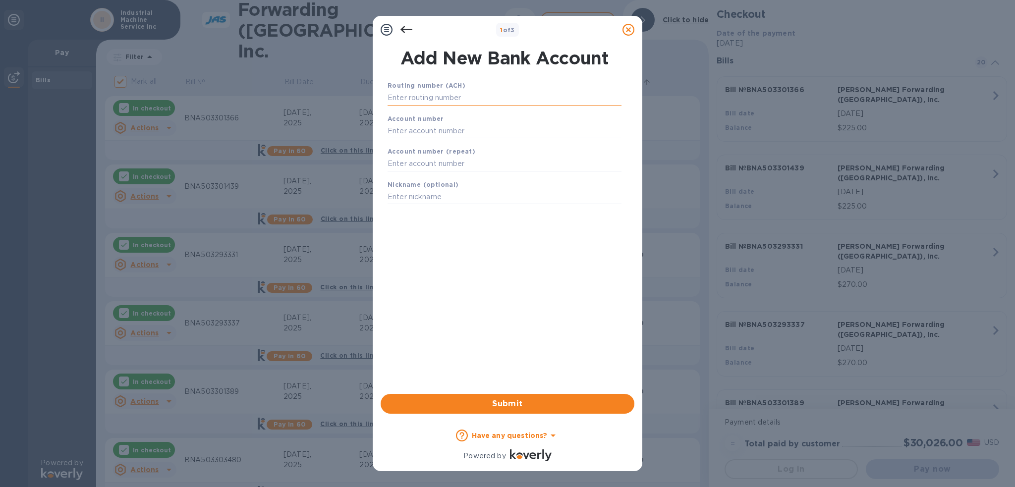
click at [450, 99] on input "text" at bounding box center [504, 98] width 234 height 15
type input "084307033"
type input "88003249"
type input "3"
type input "88003249"
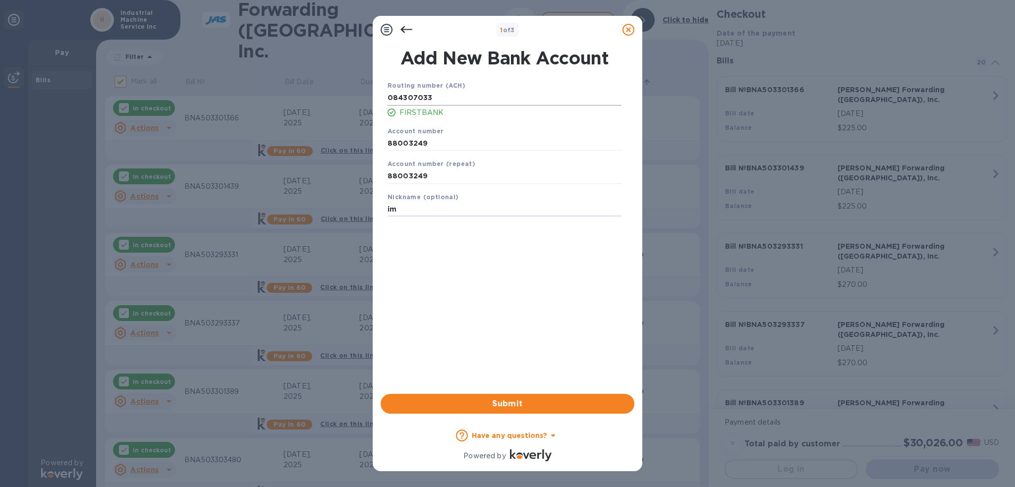
type input "i"
type input "IMS"
click at [530, 393] on div "Submit" at bounding box center [508, 404] width 262 height 28
click at [527, 400] on span "Submit" at bounding box center [507, 404] width 238 height 12
click at [526, 402] on span "Submit" at bounding box center [507, 404] width 238 height 12
